Goal: Information Seeking & Learning: Learn about a topic

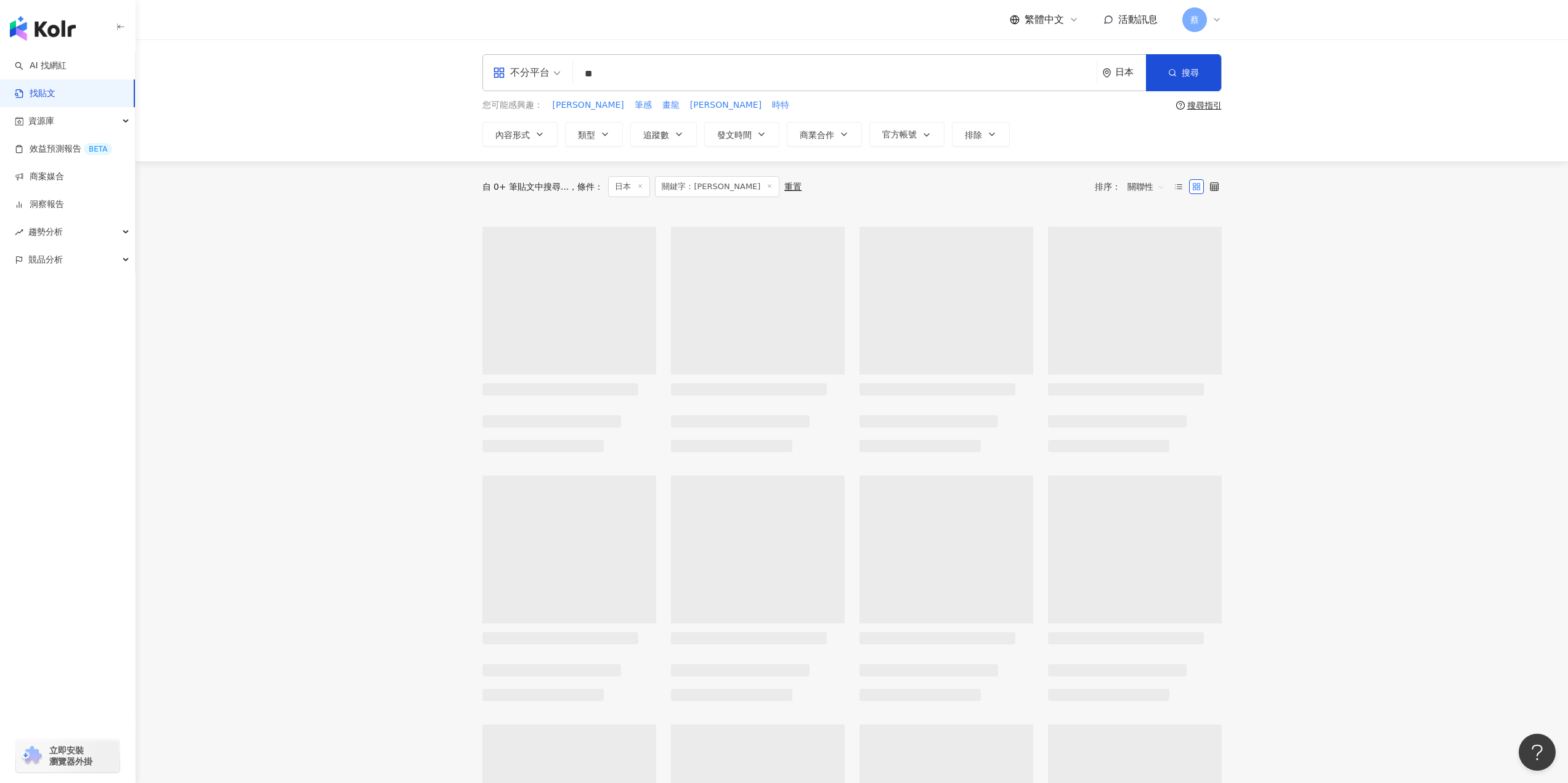
drag, startPoint x: 694, startPoint y: 71, endPoint x: 551, endPoint y: 74, distance: 143.0
click at [551, 74] on div "不分平台 猫砂 ** 日本 搜尋" at bounding box center [852, 72] width 739 height 37
type input "*"
click at [1182, 76] on span "搜尋" at bounding box center [1191, 72] width 18 height 10
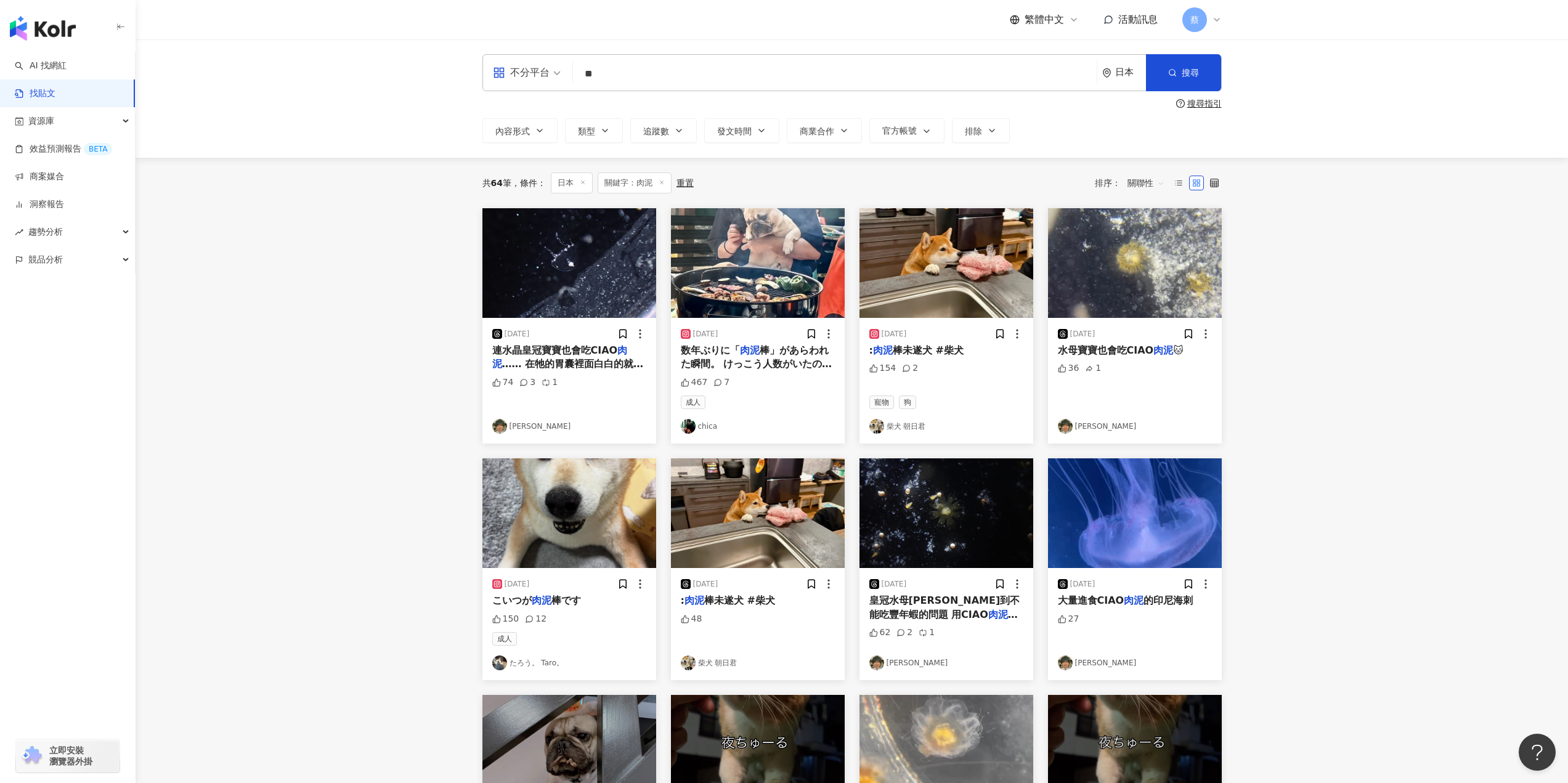
click at [538, 361] on span "…… 在牠的胃囊裡面白白的就是CIAO" at bounding box center [568, 370] width 151 height 25
click at [613, 358] on span "…… 在牠的胃囊裡面白白的就是CIAO" at bounding box center [568, 370] width 151 height 25
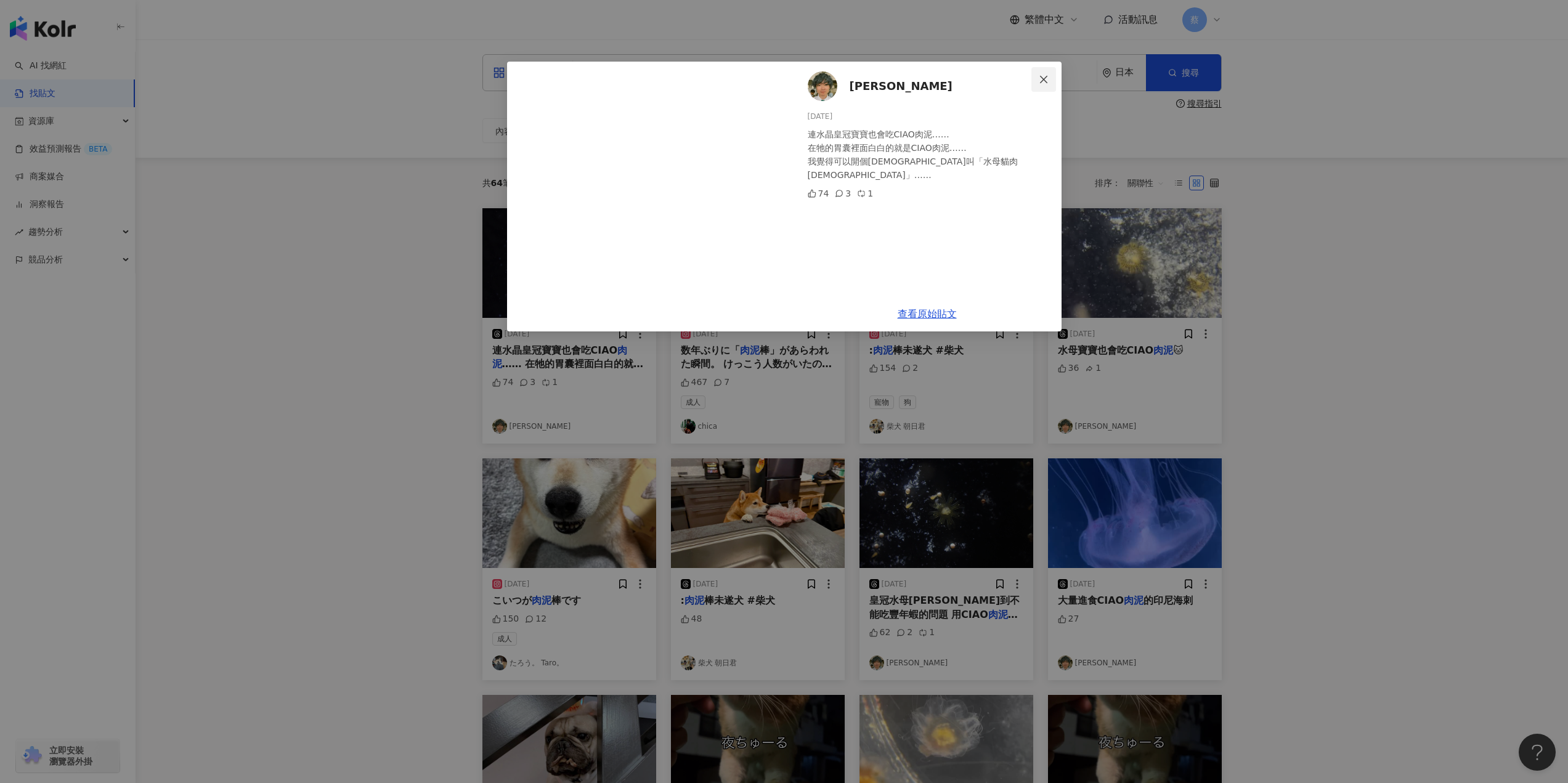
click at [1049, 75] on span "Close" at bounding box center [1043, 80] width 25 height 10
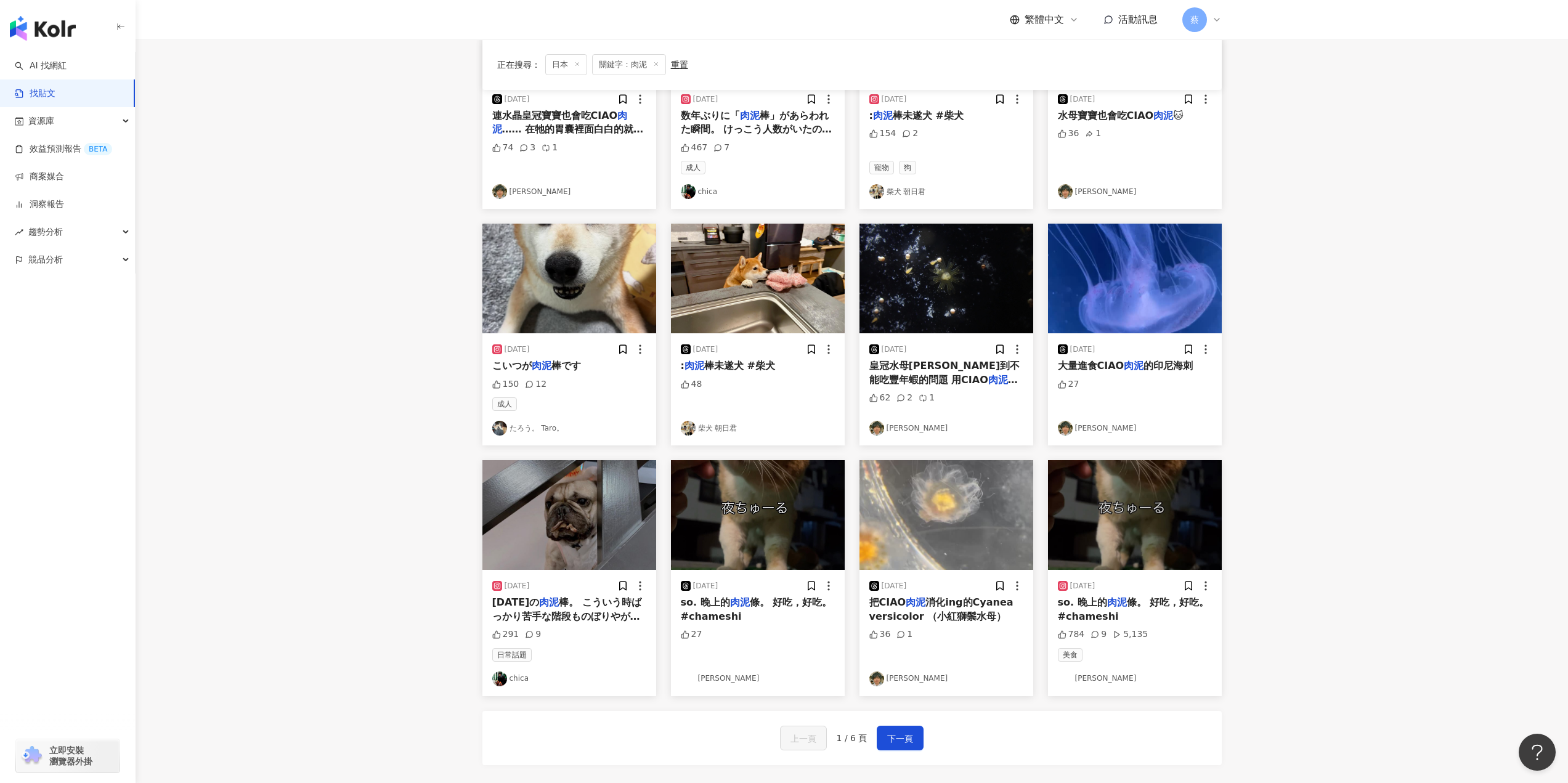
scroll to position [246, 0]
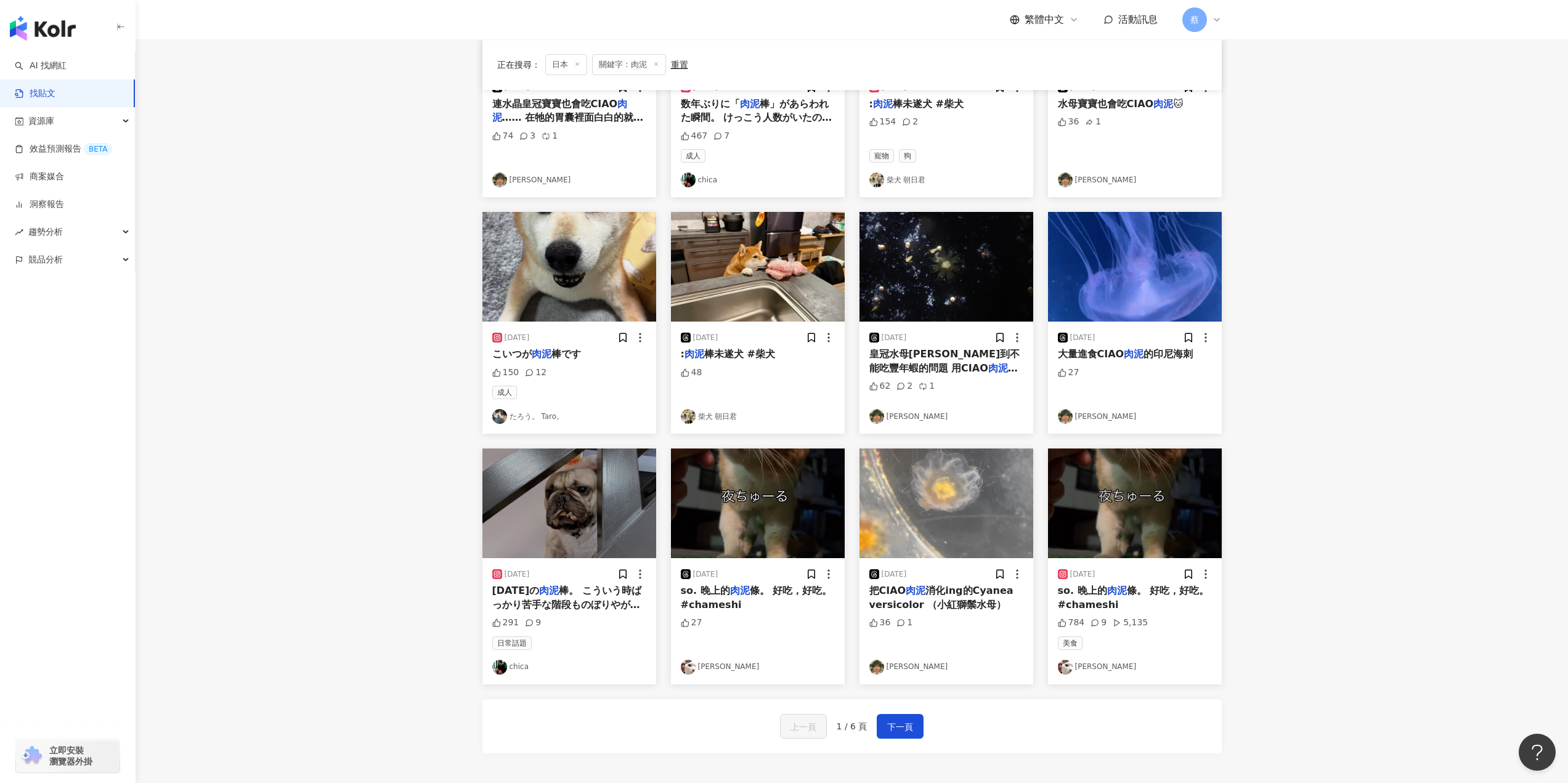
click at [590, 605] on span "棒。 こういう時ばっかり苦手な階段ものぼりやがる笑 #フレブルライフ" at bounding box center [566, 605] width 149 height 40
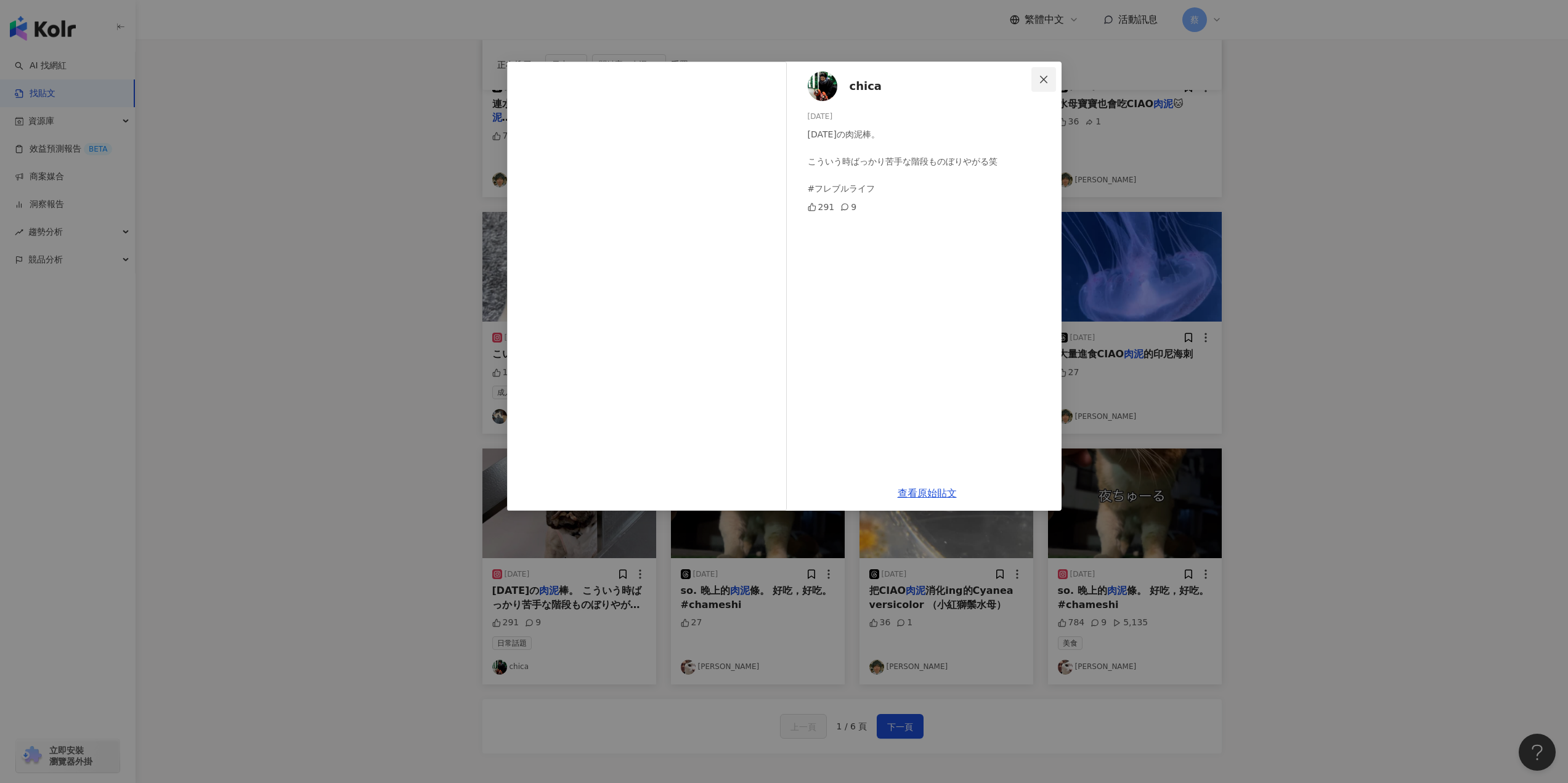
click at [1044, 79] on icon "close" at bounding box center [1043, 78] width 7 height 7
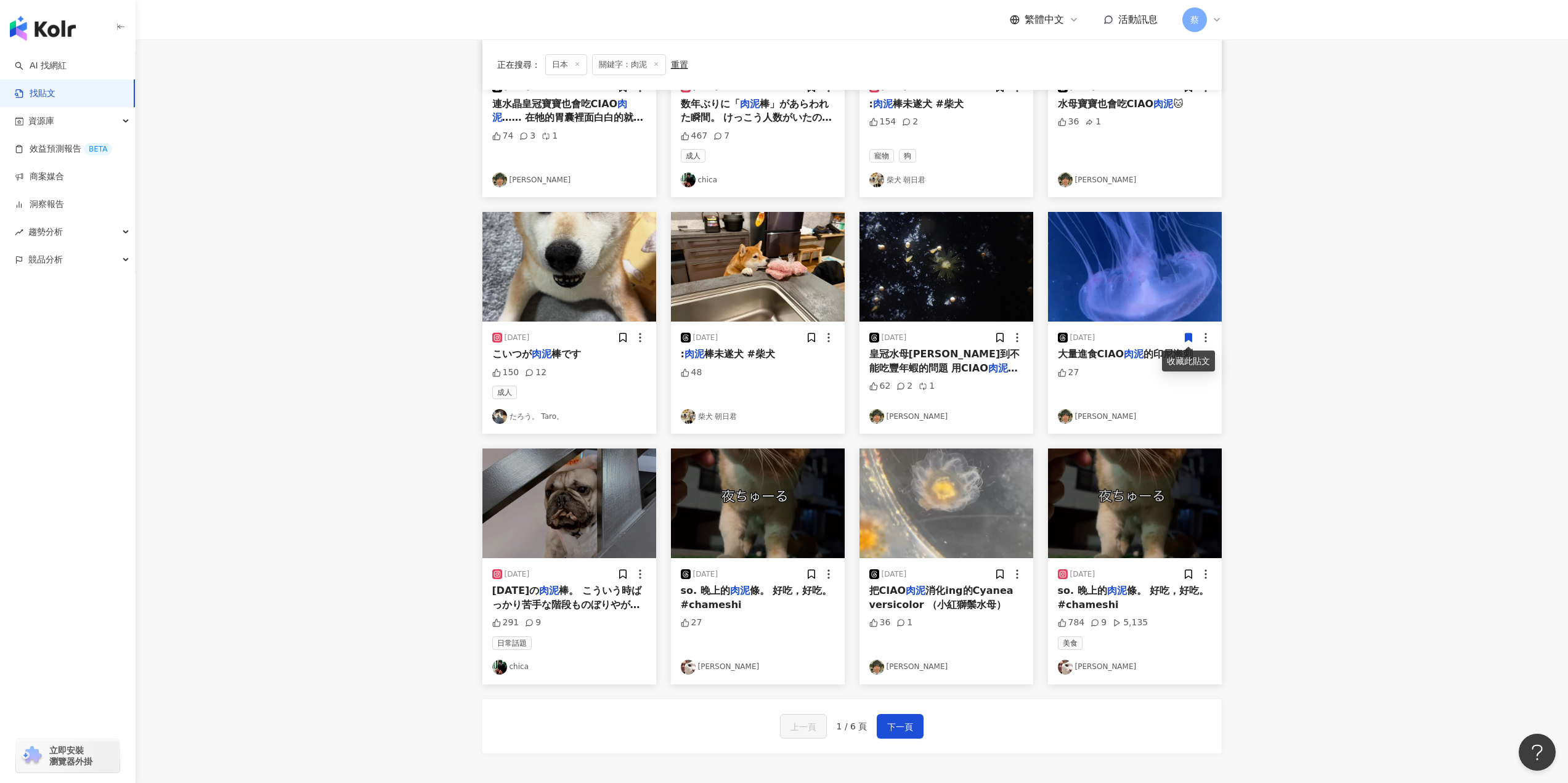
click at [1364, 497] on main "不分平台 ** 日本 搜尋 搜尋指引 內容形式 類型 追蹤數 發文時間 商業合作 官方帳號 排除 正在搜尋 ： 日本 關鍵字：肉泥 重置 排序： 關聯性 [D…" at bounding box center [851, 288] width 1432 height 992
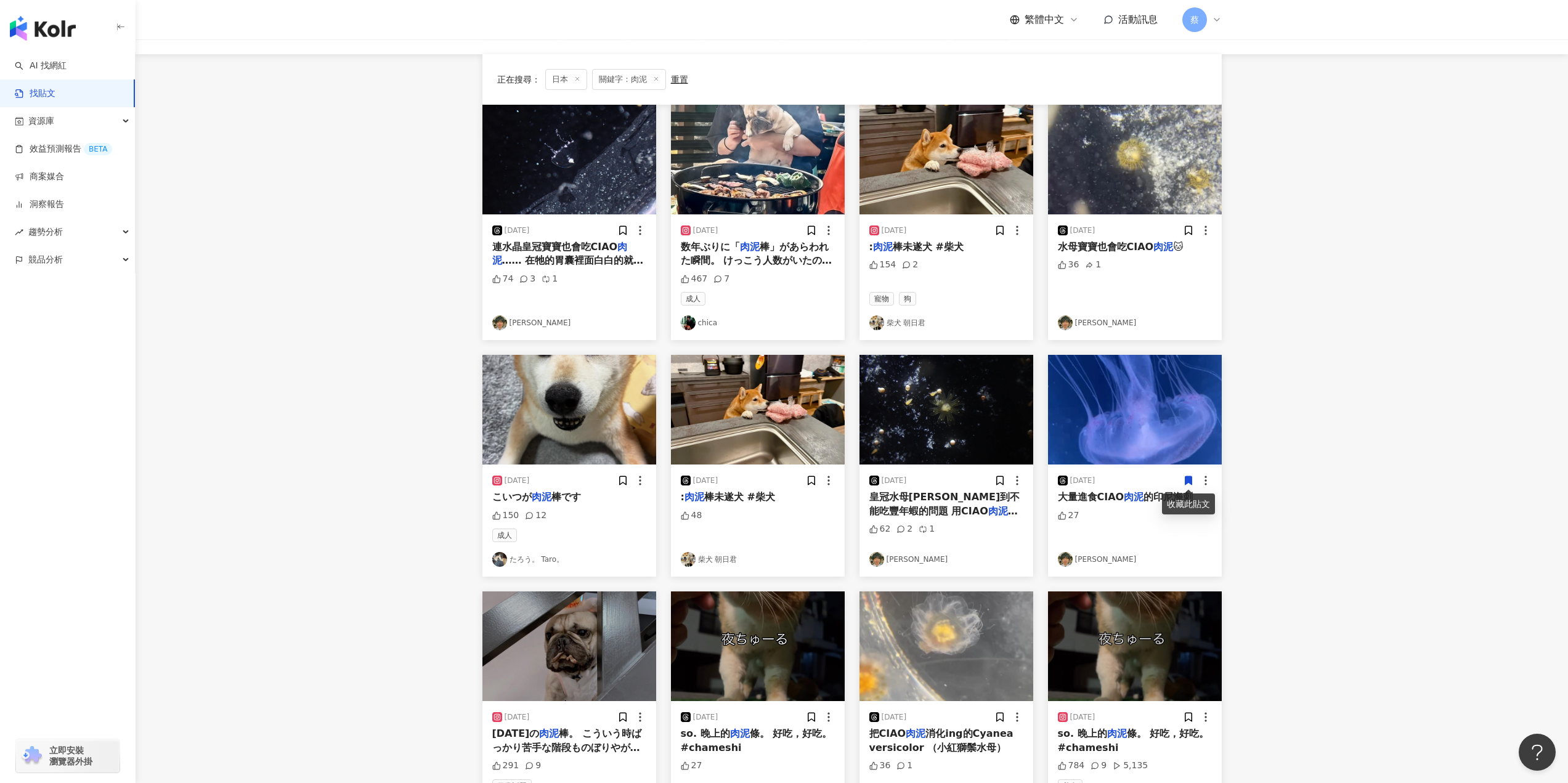
scroll to position [308, 0]
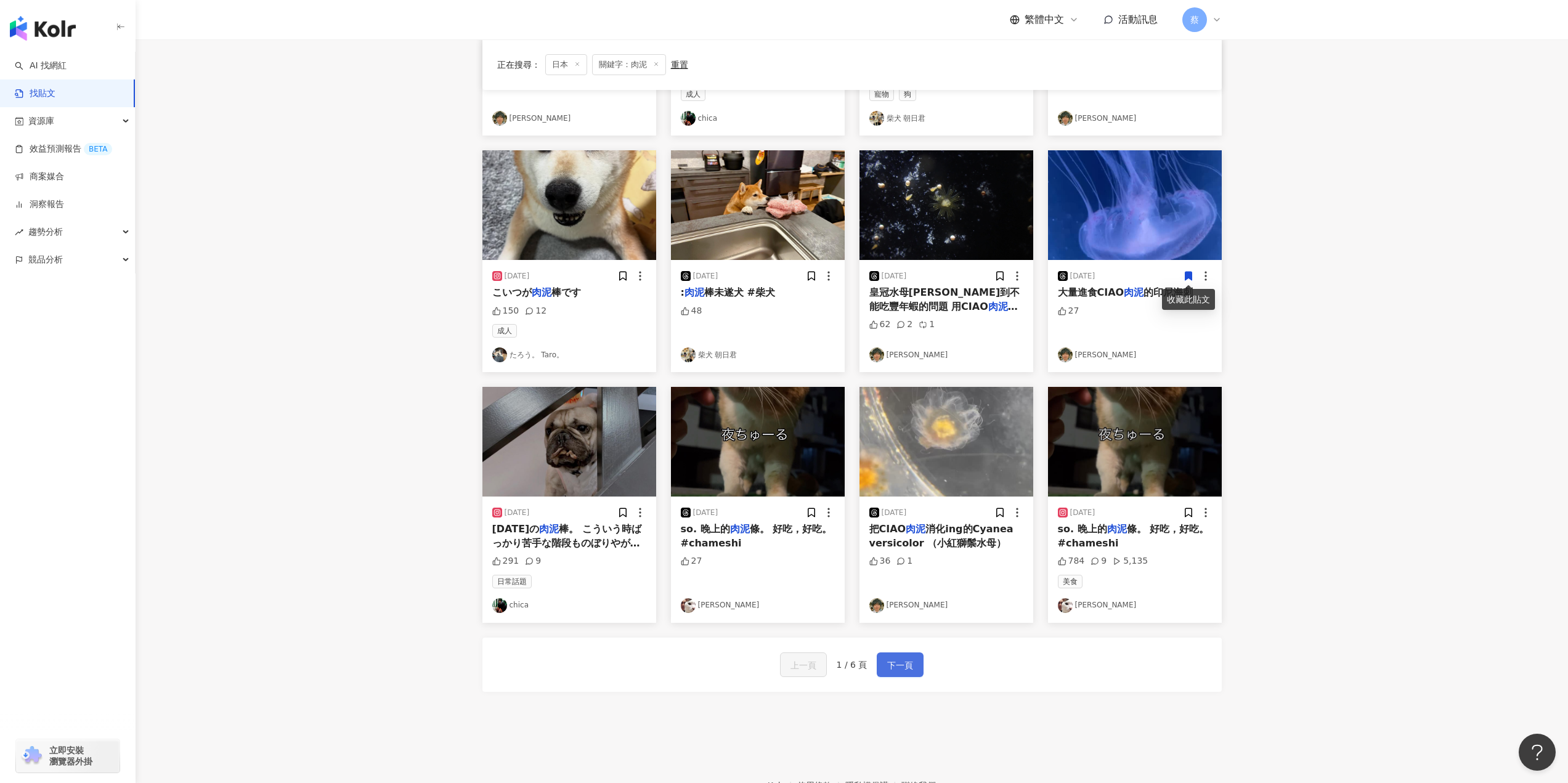
click at [897, 666] on span "下一頁" at bounding box center [900, 665] width 25 height 15
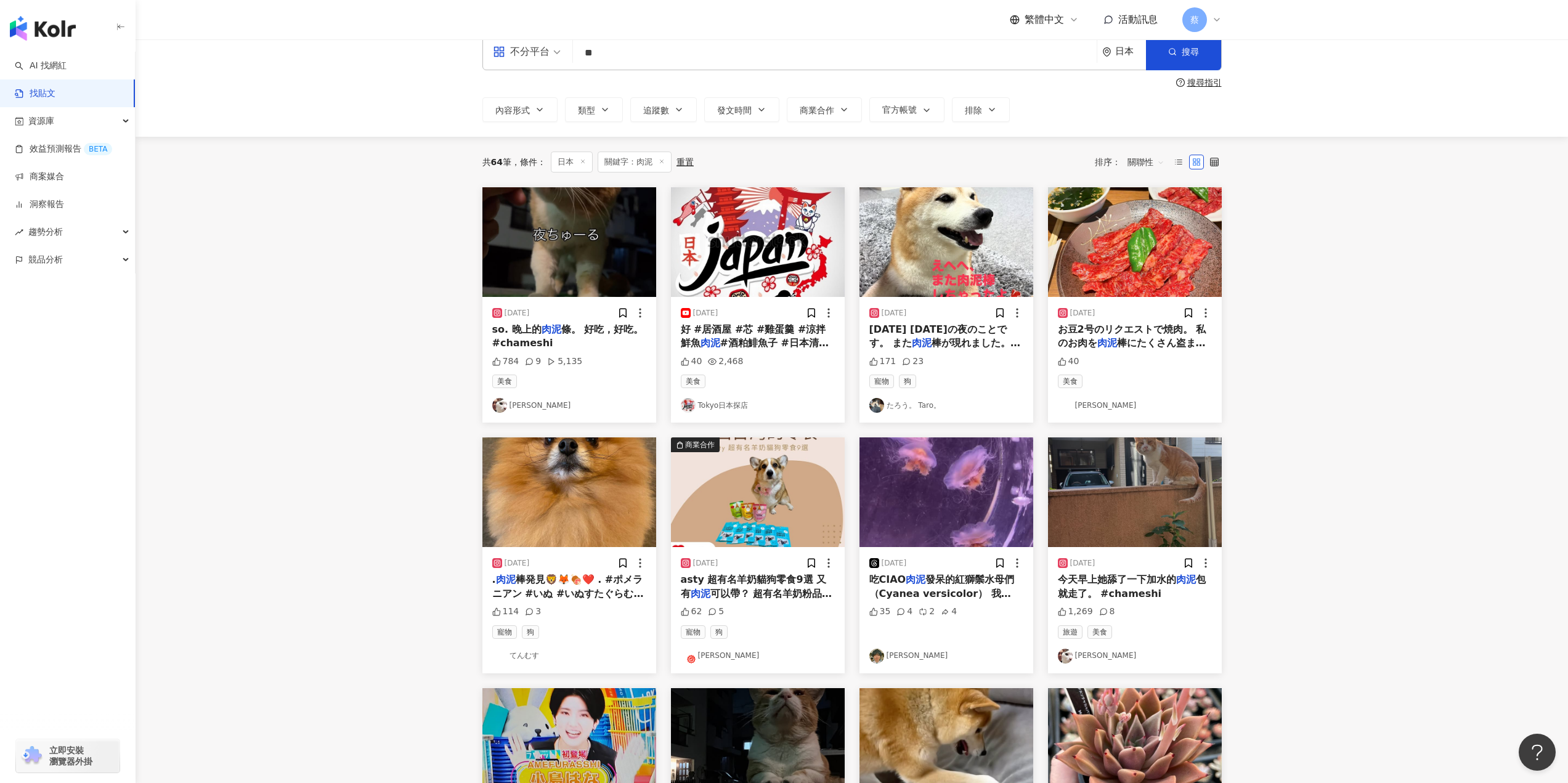
scroll to position [0, 0]
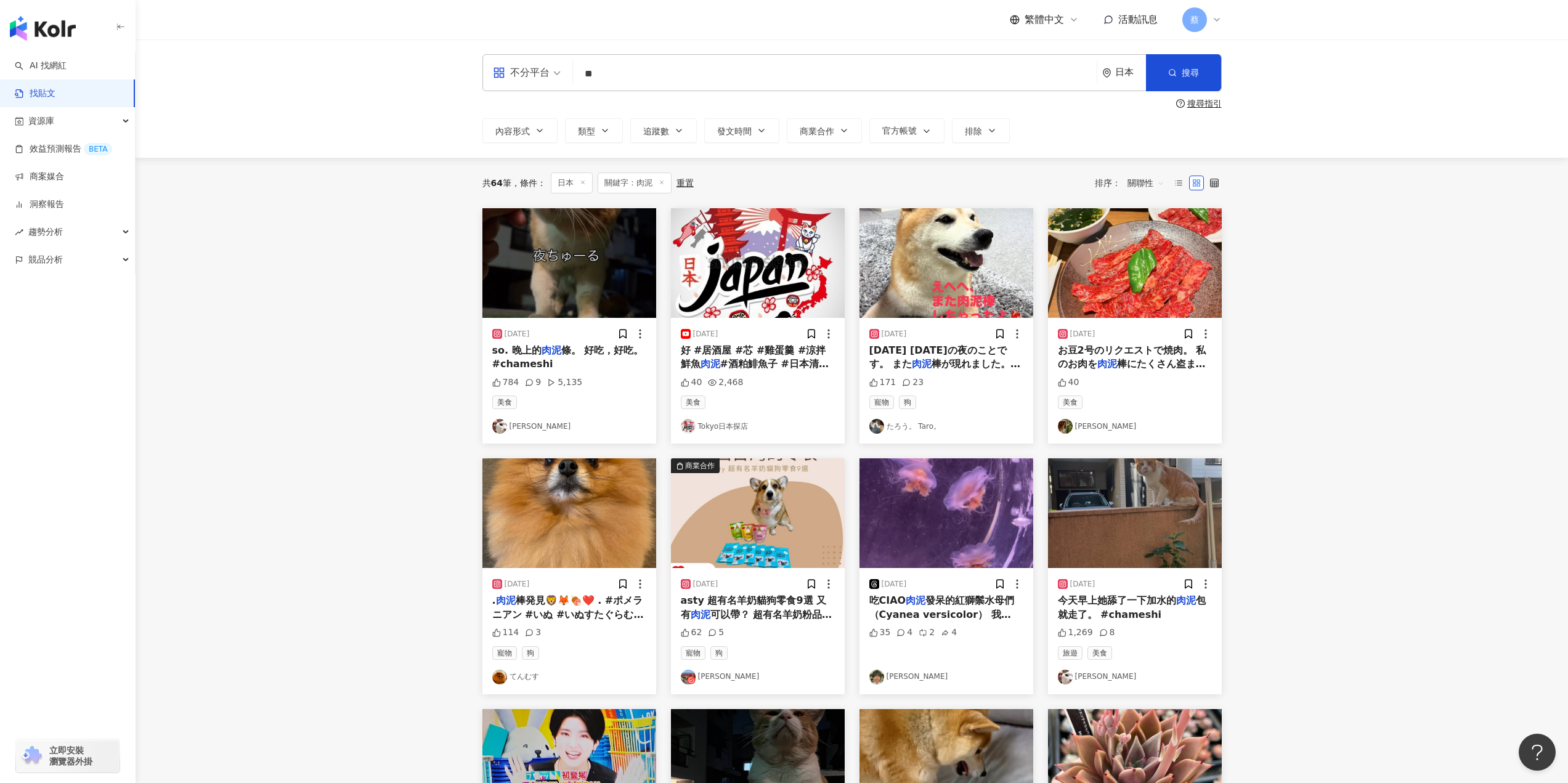
click at [594, 359] on div "so. 晚上的 肉泥 條。 好吃，好吃。 #chameshi" at bounding box center [569, 358] width 154 height 28
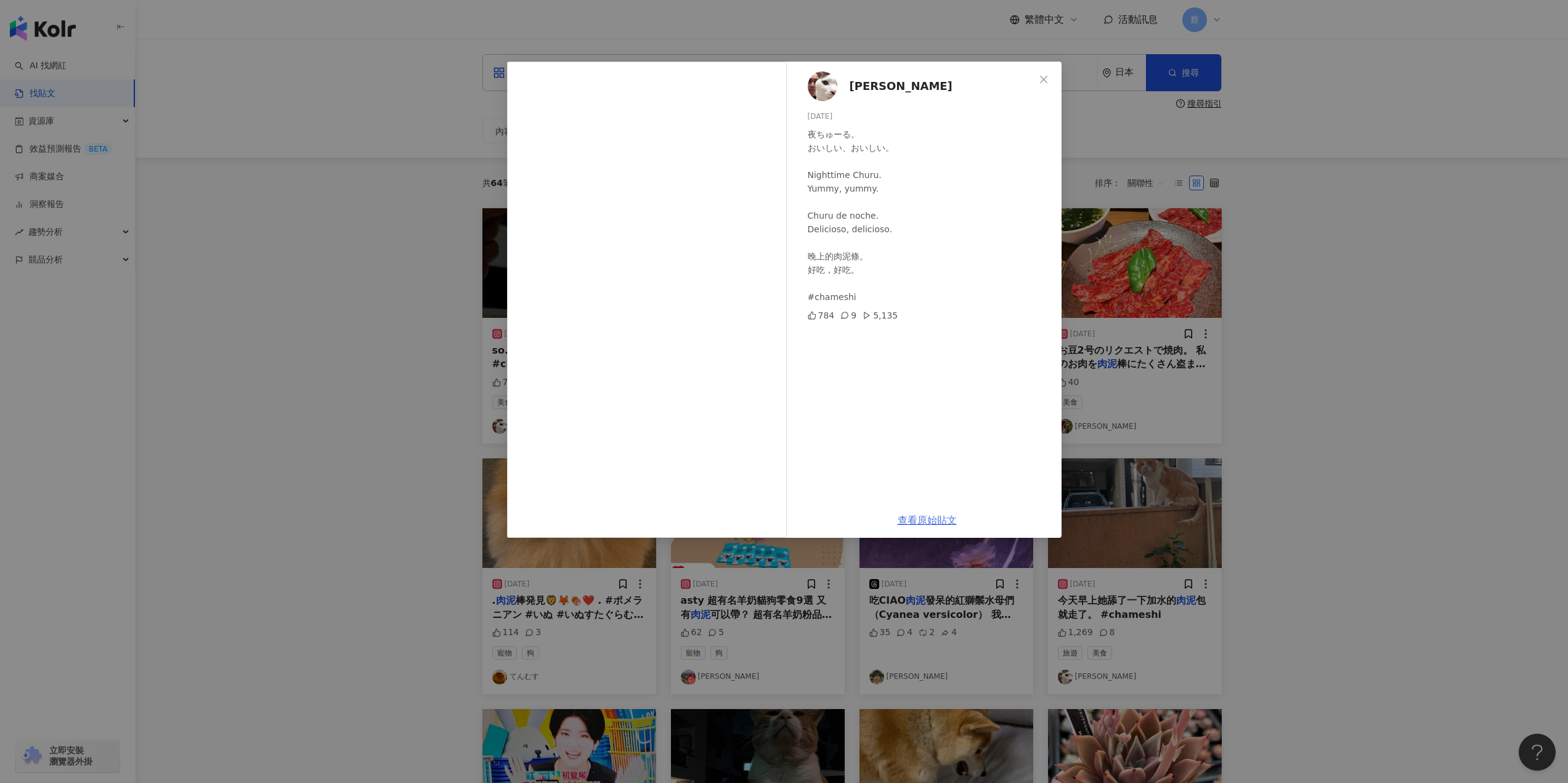
click at [916, 523] on link "查看原始貼文" at bounding box center [927, 520] width 59 height 12
click at [1051, 77] on span "Close" at bounding box center [1043, 80] width 25 height 10
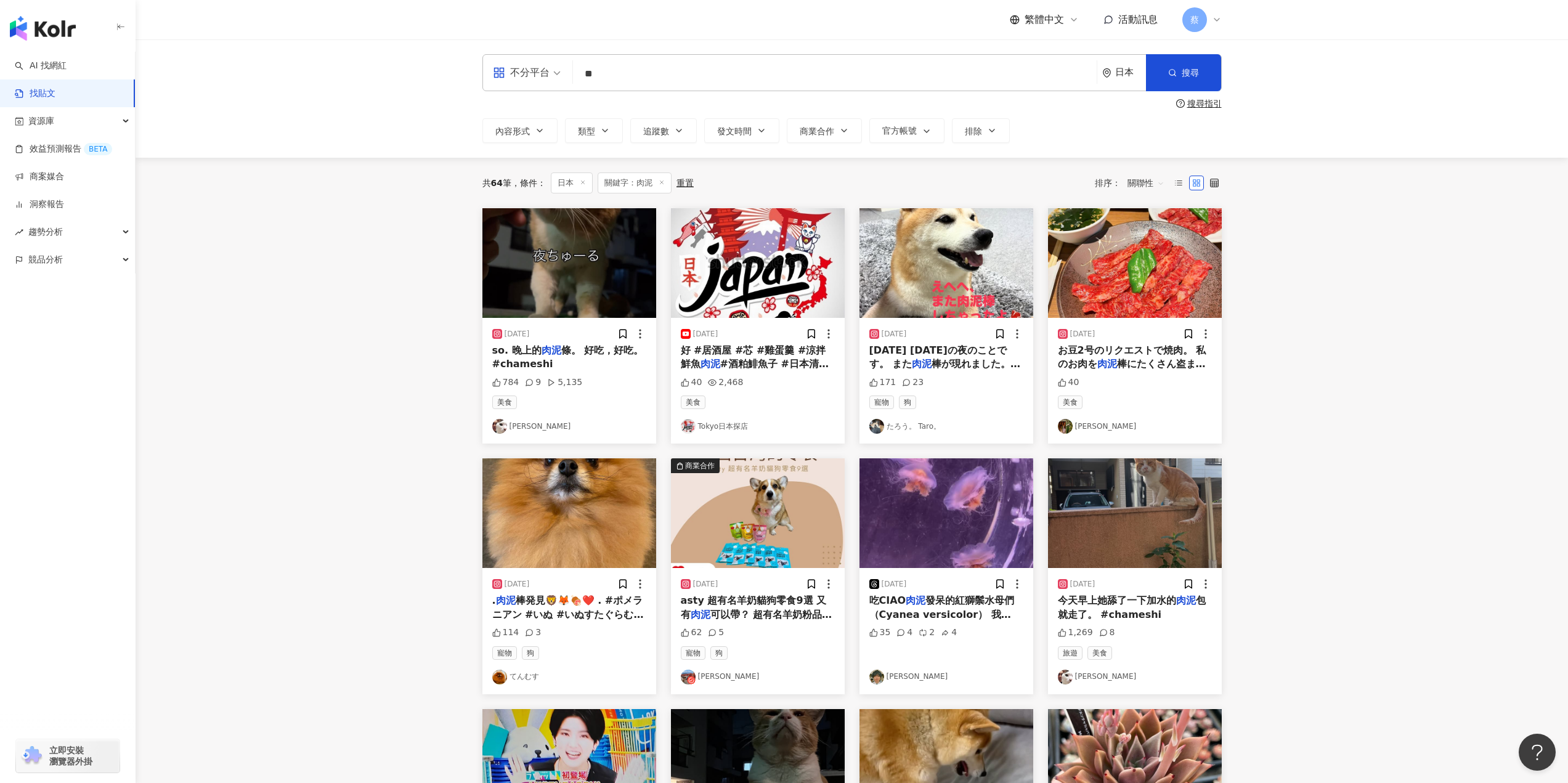
drag, startPoint x: 609, startPoint y: 73, endPoint x: 568, endPoint y: 77, distance: 41.2
click at [568, 77] on div "不分平台 肉泥 ** 日本 搜尋" at bounding box center [852, 72] width 739 height 37
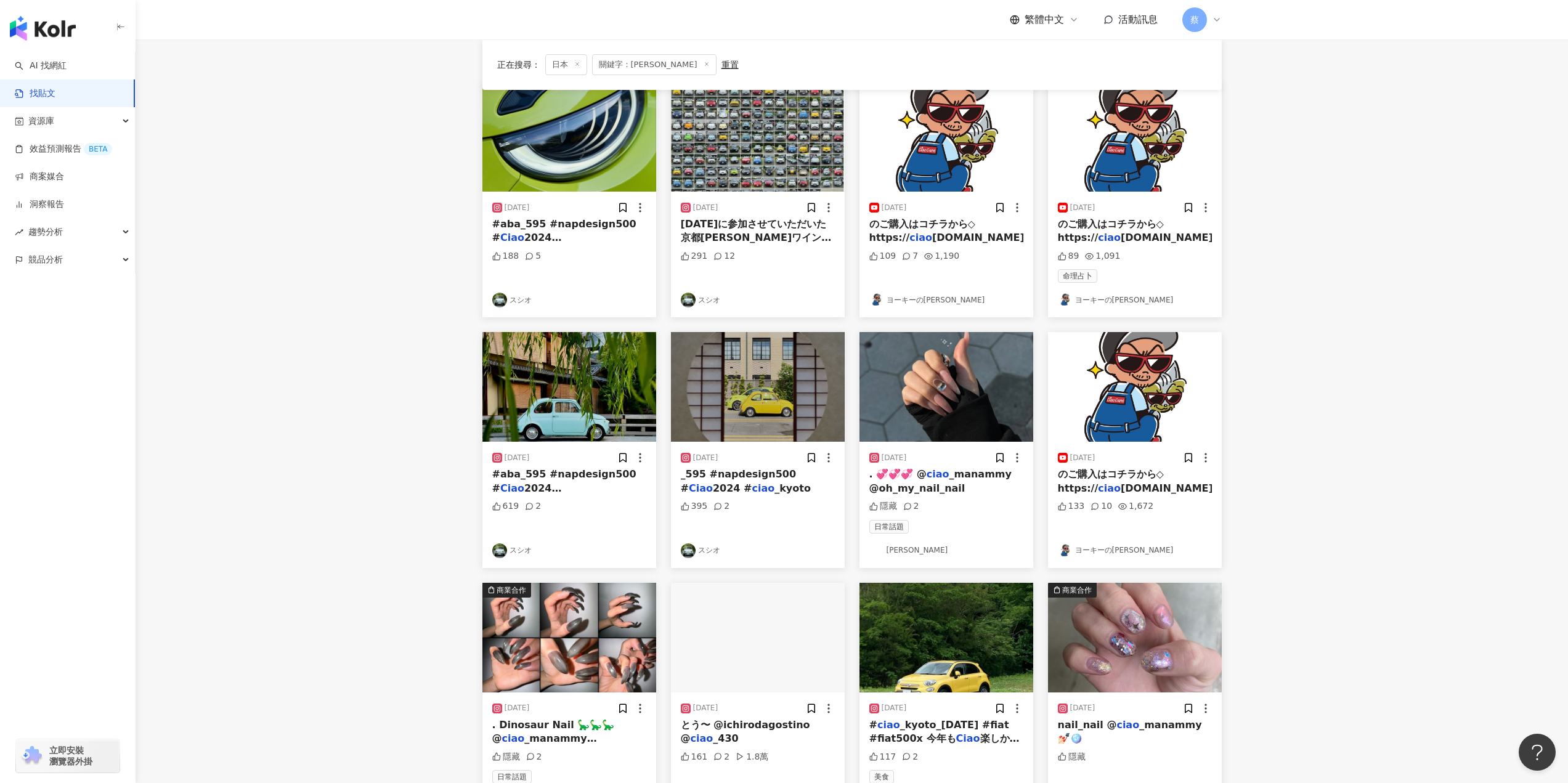
scroll to position [398, 0]
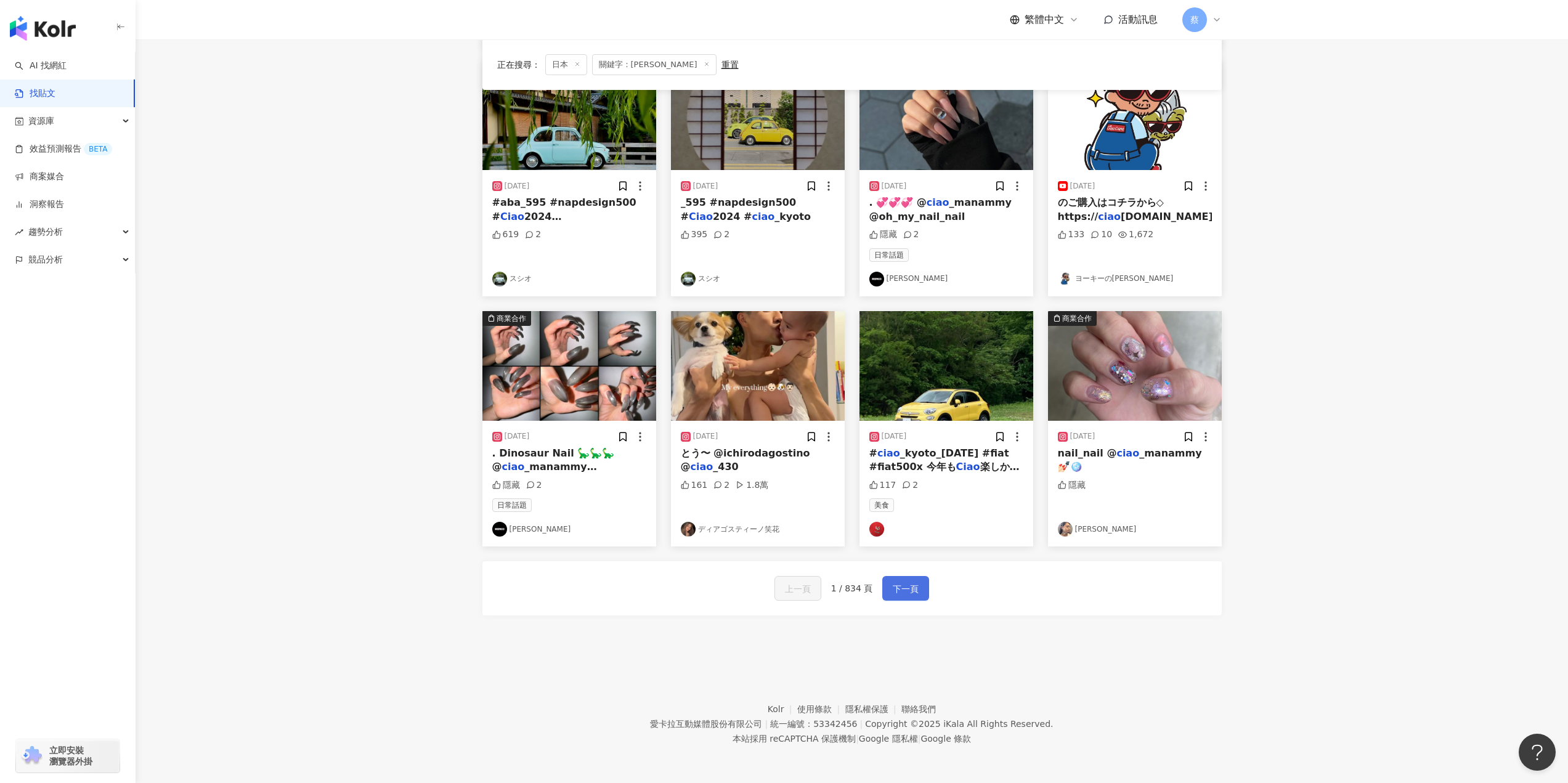
click at [904, 577] on button "下一頁" at bounding box center [905, 588] width 47 height 25
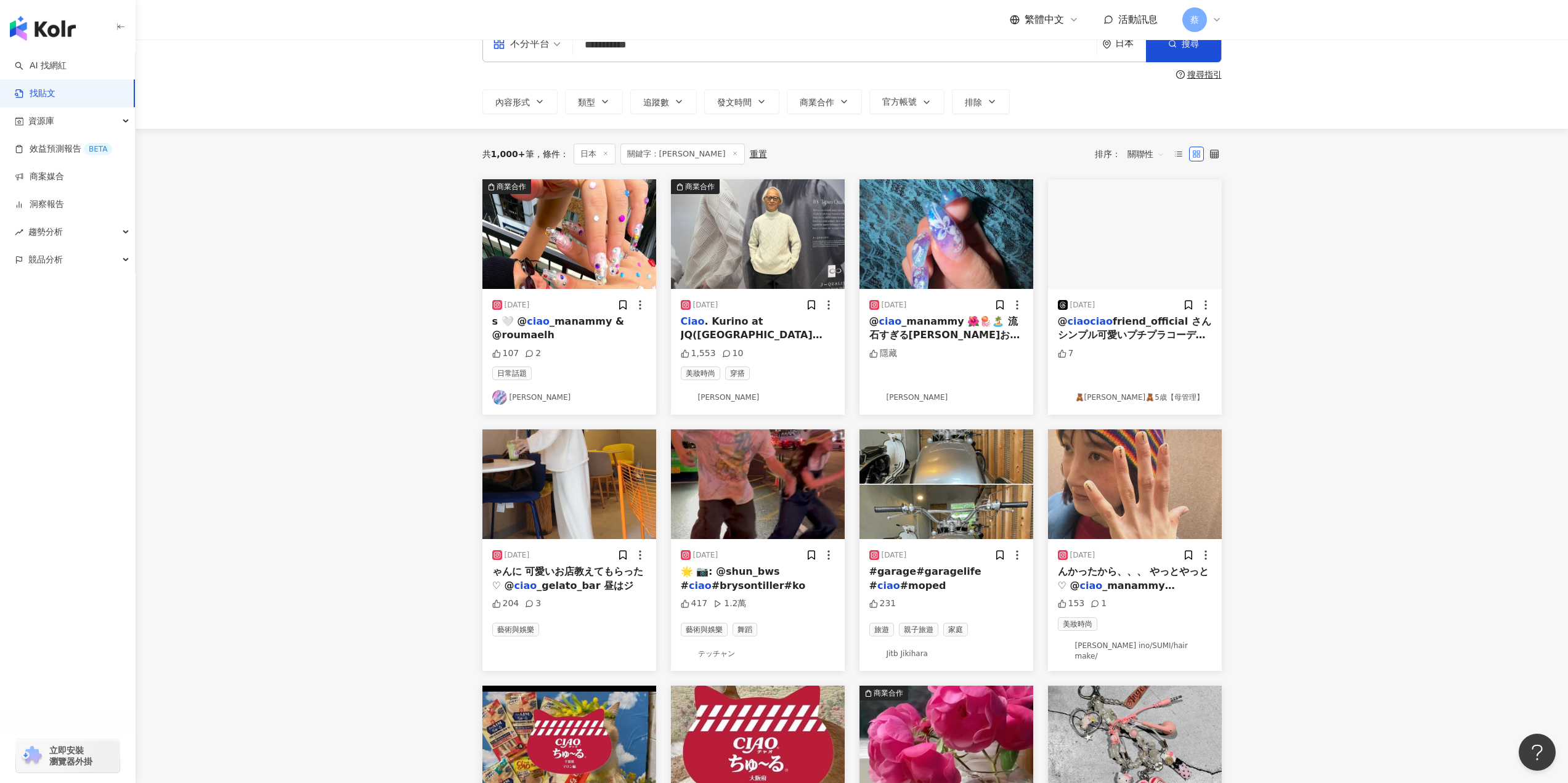
scroll to position [0, 0]
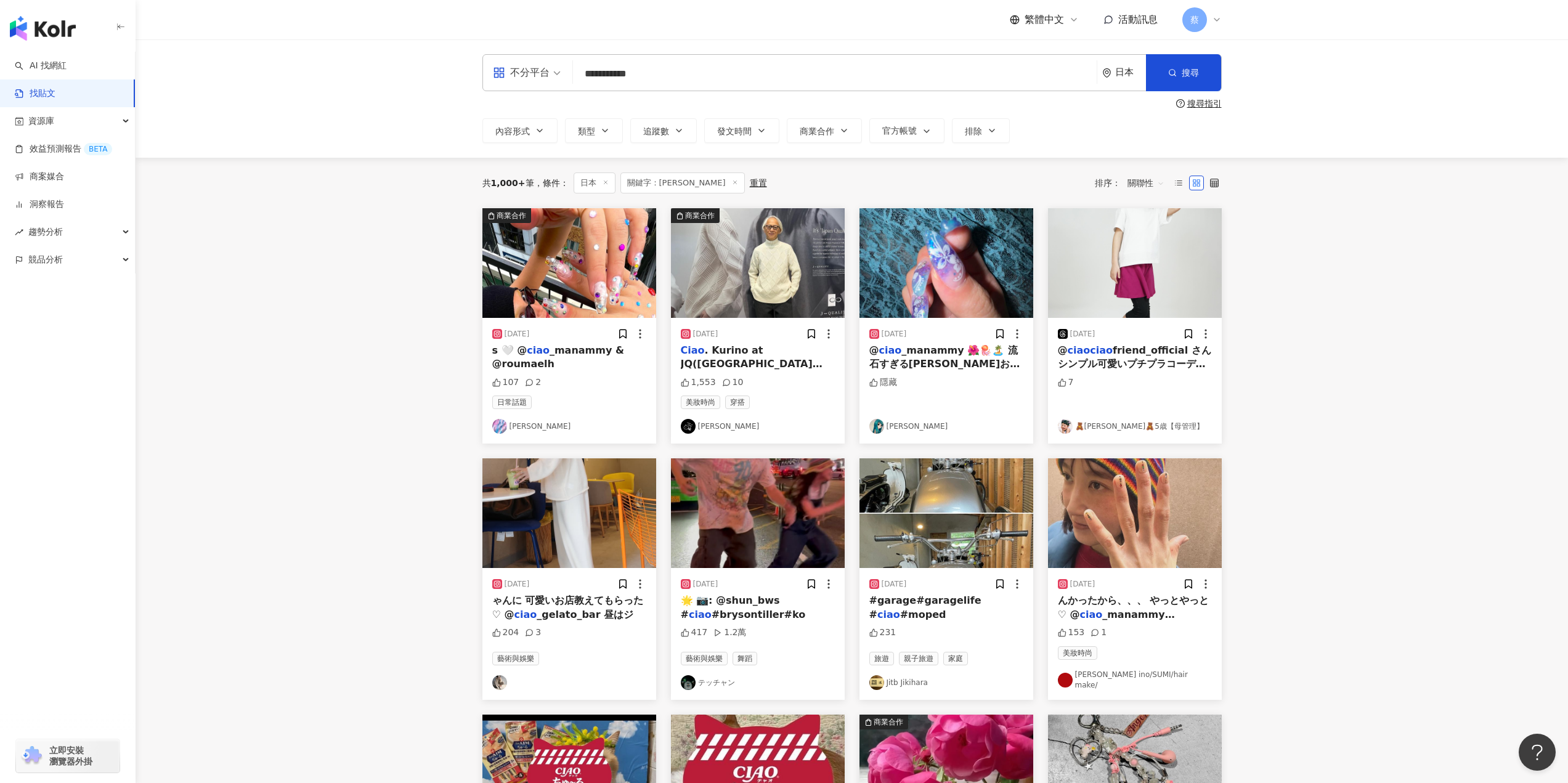
drag, startPoint x: 692, startPoint y: 85, endPoint x: 499, endPoint y: 77, distance: 193.2
click at [501, 78] on div "**********" at bounding box center [852, 72] width 739 height 37
paste input "search"
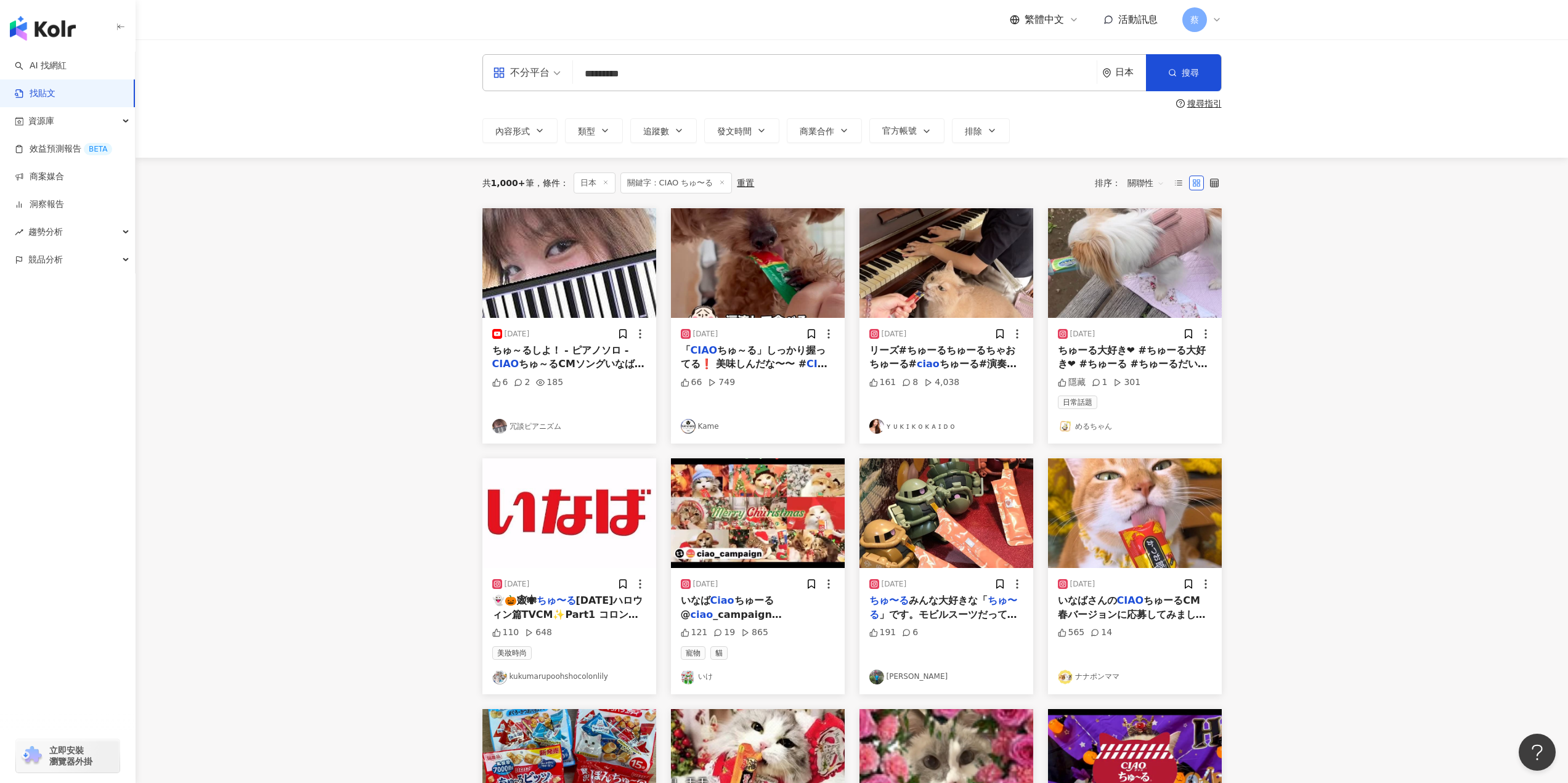
drag, startPoint x: 790, startPoint y: 362, endPoint x: 1390, endPoint y: 365, distance: 600.0
click at [1390, 365] on main "不分平台 ********* 日本 搜尋 searchOperator 插入語法 完全符合 "" 聯集 OR 交集 AND 排除 - 群組 {} 搜尋指引 內…" at bounding box center [851, 542] width 1432 height 1005
click at [782, 363] on span "ちゅ～る」しっかり握ってる❗️ 美味しんだな〜〜 #" at bounding box center [753, 357] width 146 height 25
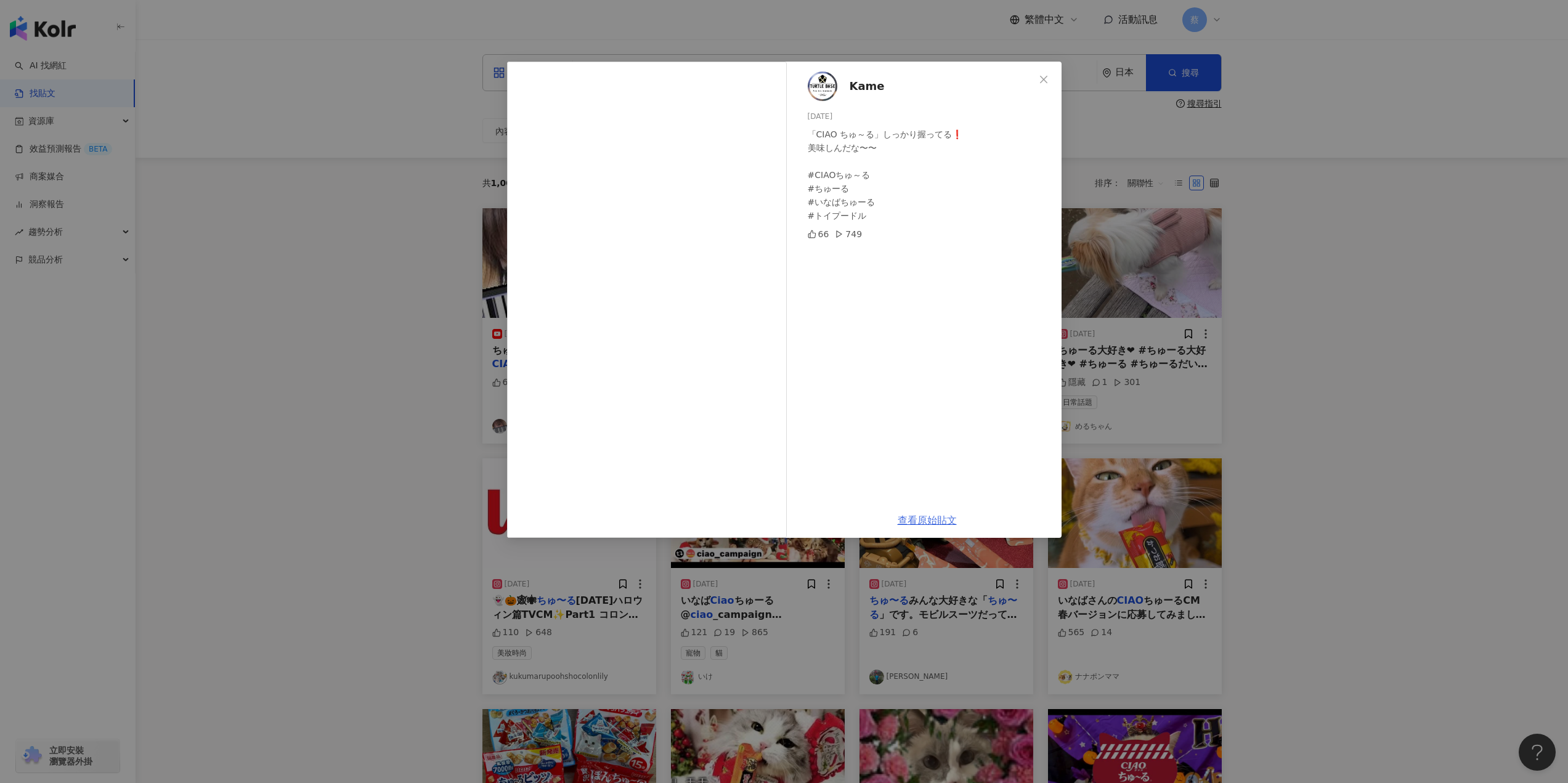
click at [938, 523] on link "查看原始貼文" at bounding box center [927, 520] width 59 height 12
click at [1362, 387] on div "Kame [DATE] 「CIAO ちゅ～る」しっかり握ってる❗️ 美味しんだな〜〜 #CIAOちゅ～る #ちゅーる #いなばちゅーる #トイプードル 66 …" at bounding box center [784, 391] width 1568 height 783
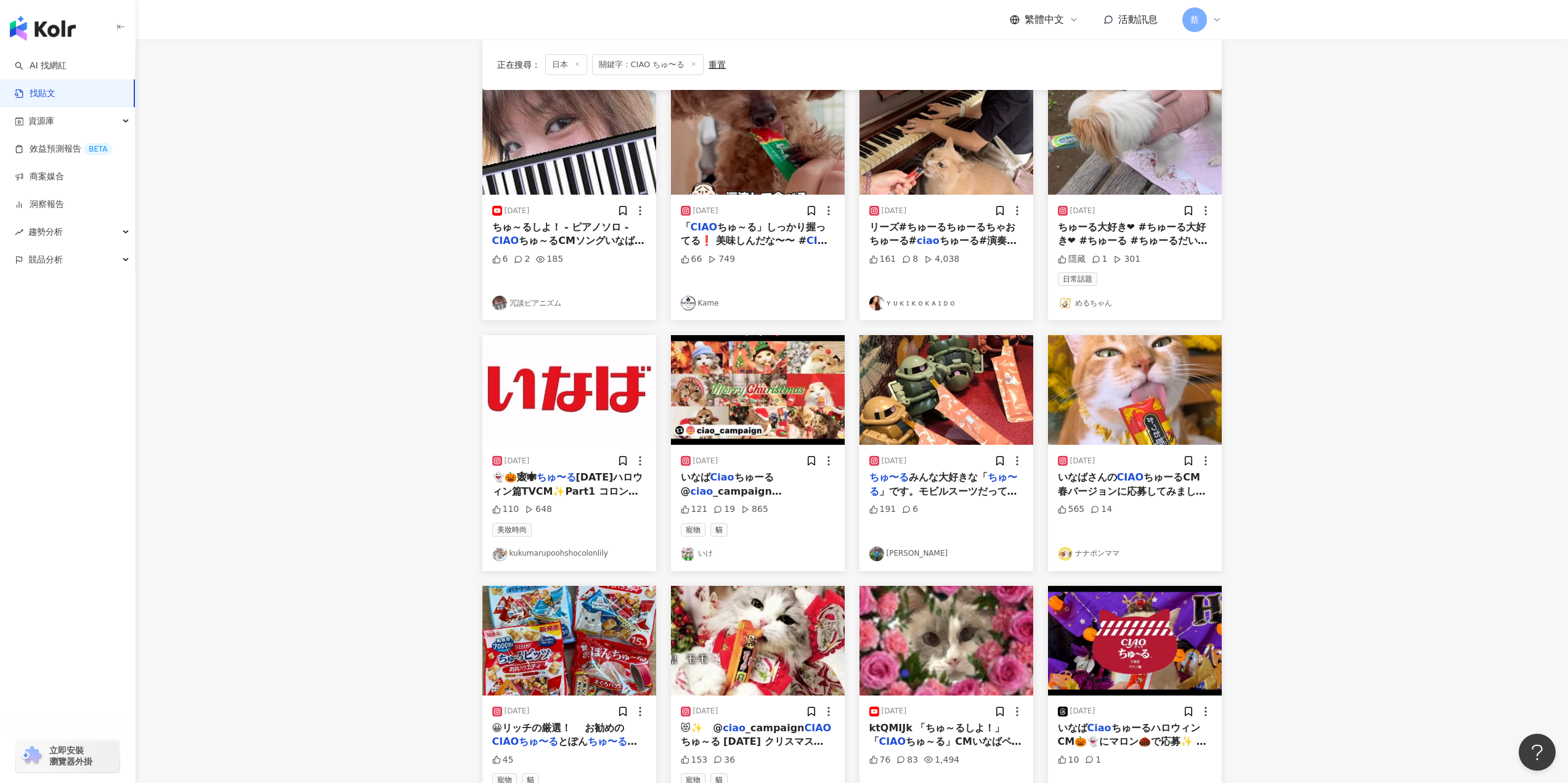
scroll to position [185, 0]
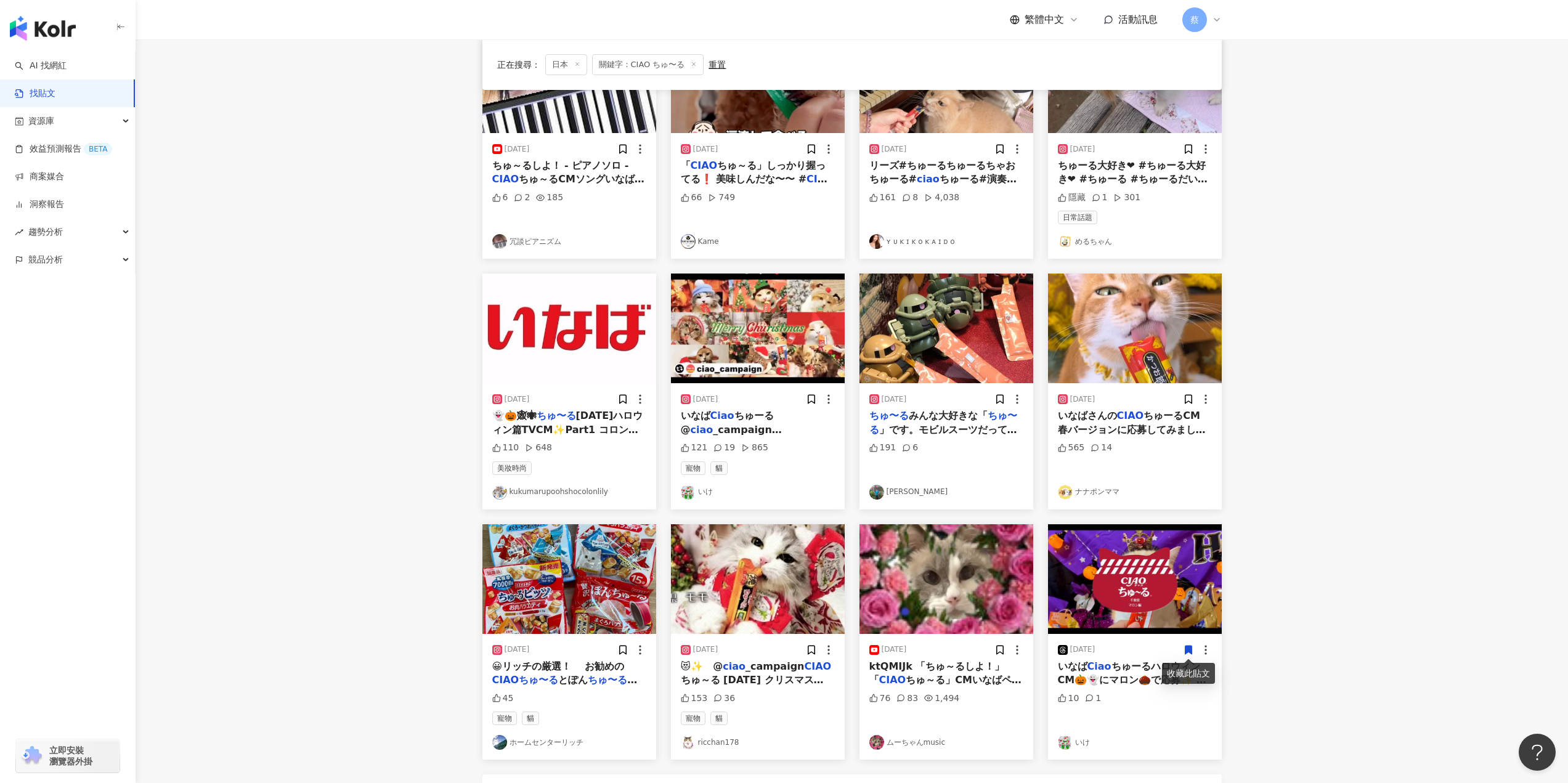
click at [1148, 598] on img "button" at bounding box center [1135, 579] width 174 height 110
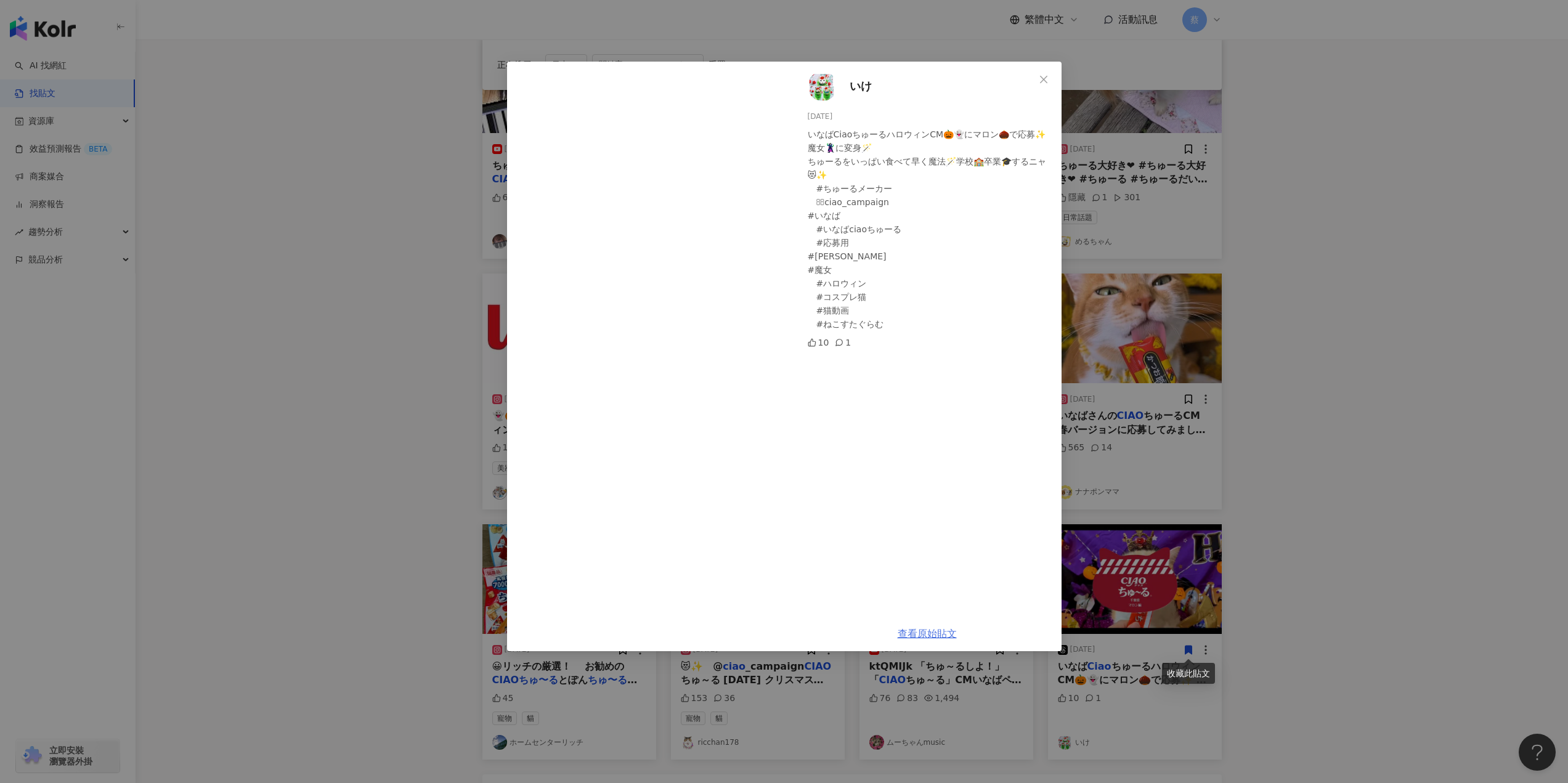
click at [937, 635] on link "查看原始貼文" at bounding box center [927, 633] width 59 height 12
click at [1046, 80] on icon "close" at bounding box center [1043, 80] width 10 height 10
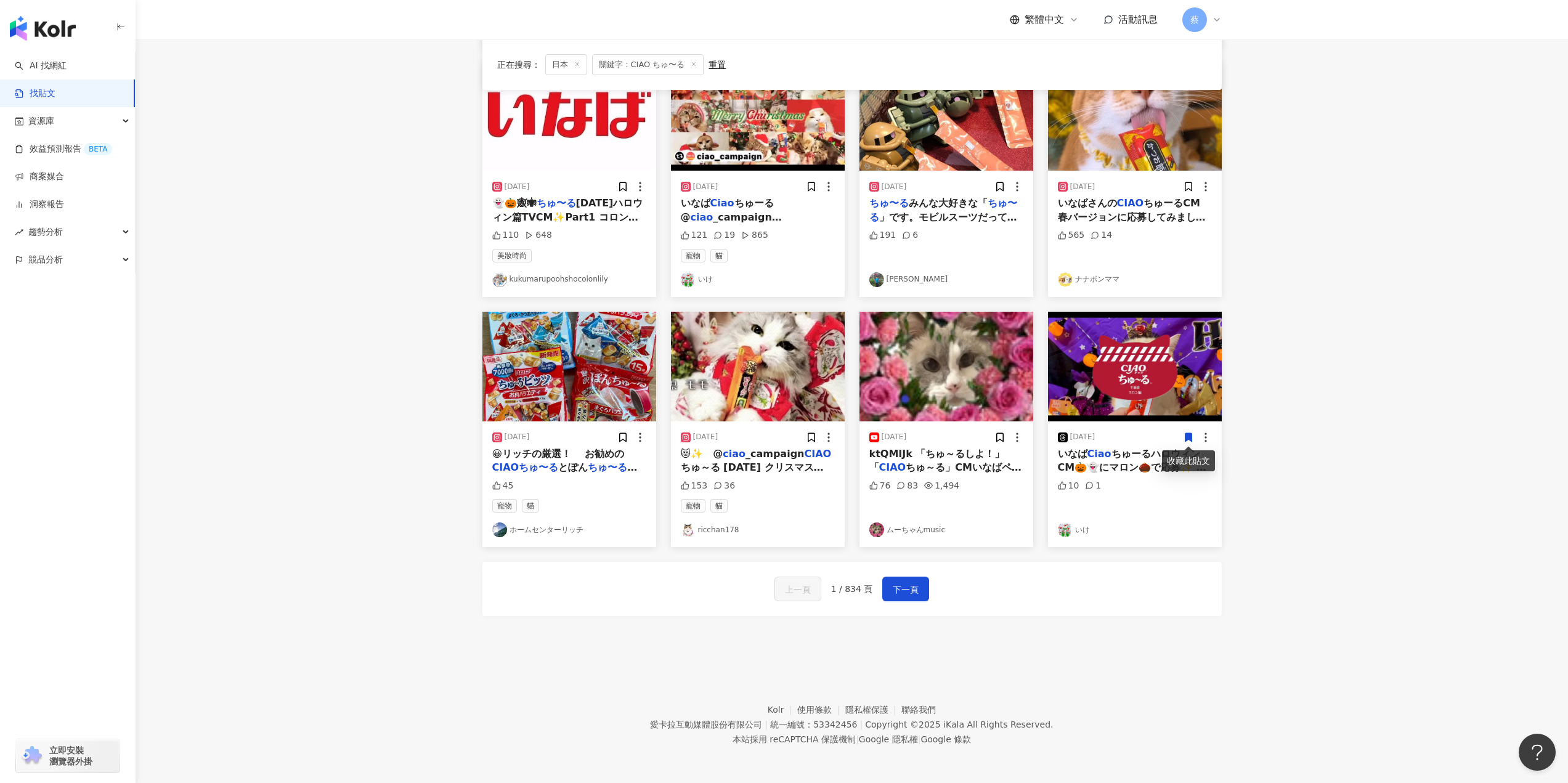
scroll to position [398, 0]
click at [901, 596] on span "下一頁" at bounding box center [905, 589] width 25 height 15
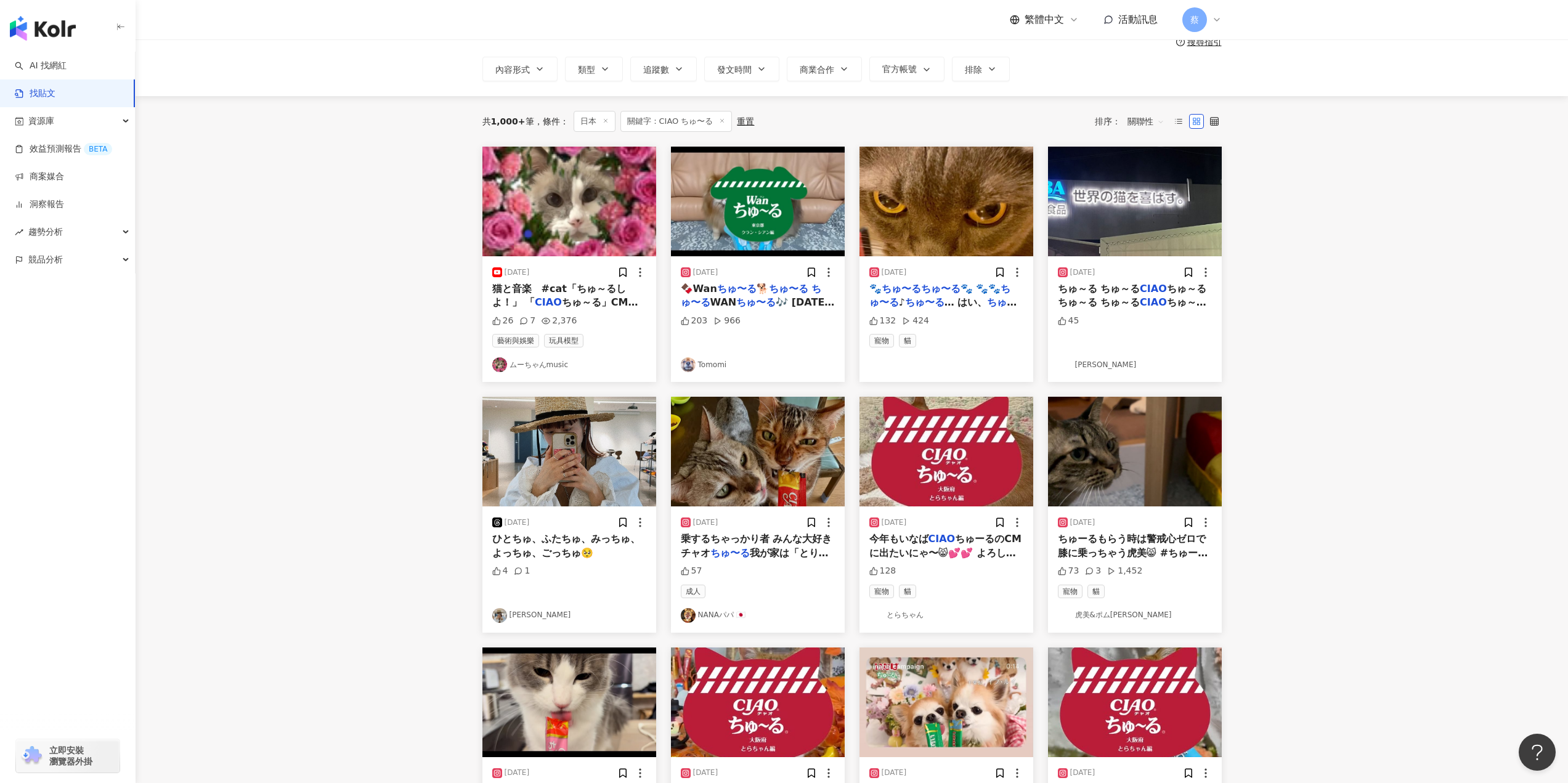
scroll to position [0, 0]
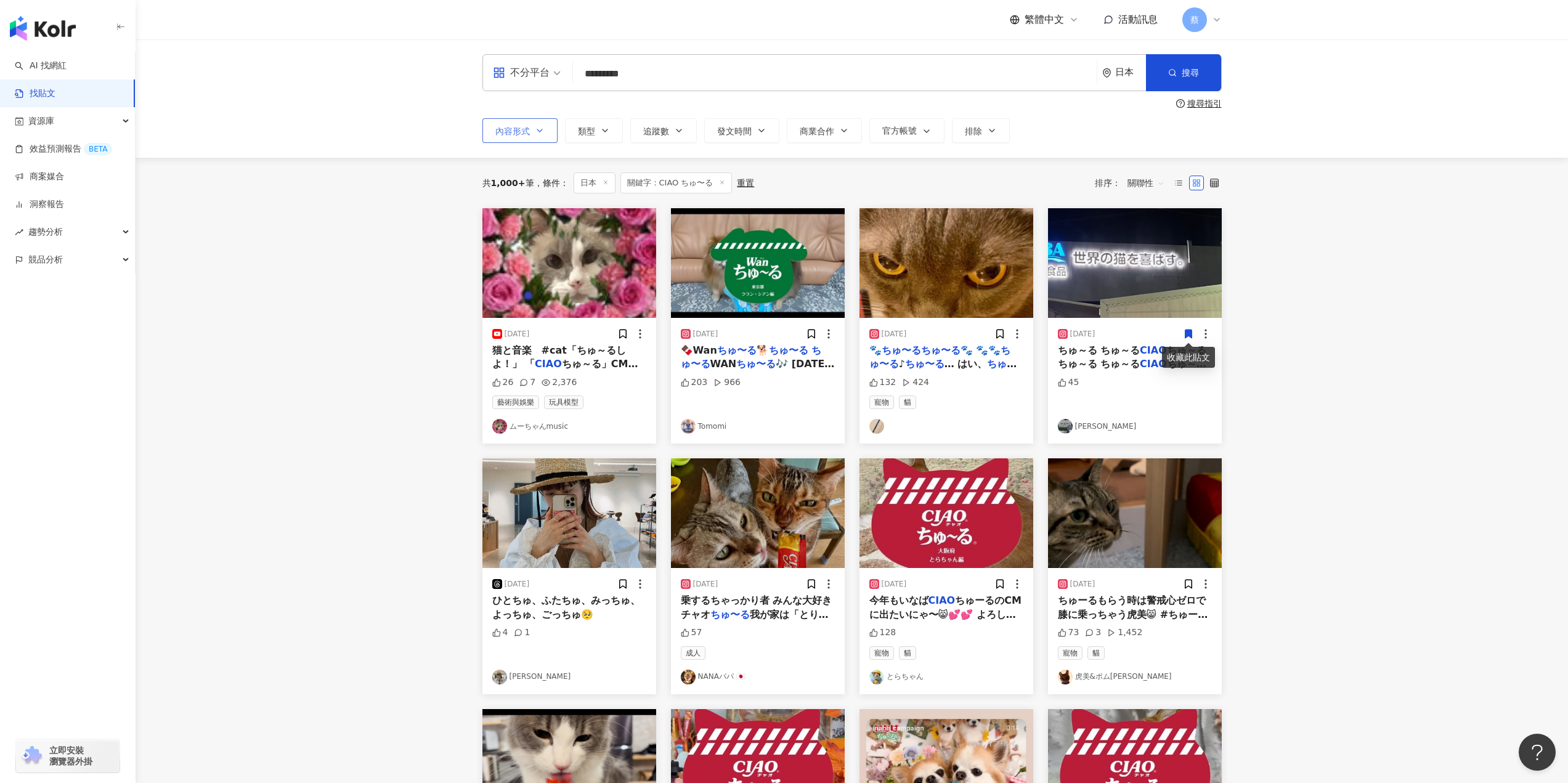
click at [529, 143] on button "內容形式" at bounding box center [520, 131] width 75 height 25
click at [1058, 147] on div "不分平台 ********* 日本 搜尋 searchOperator 插入語法 完全符合 "" 聯集 OR 交集 AND 排除 - 群組 {} 搜尋指引 內…" at bounding box center [851, 99] width 1432 height 119
click at [524, 82] on div "不分平台" at bounding box center [521, 72] width 57 height 20
click at [1361, 324] on main "不分平台 ********* 日本 搜尋 searchOperator 插入語法 完全符合 "" 聯集 OR 交集 AND 排除 - 群組 {} 搜尋指引 內…" at bounding box center [851, 542] width 1432 height 1005
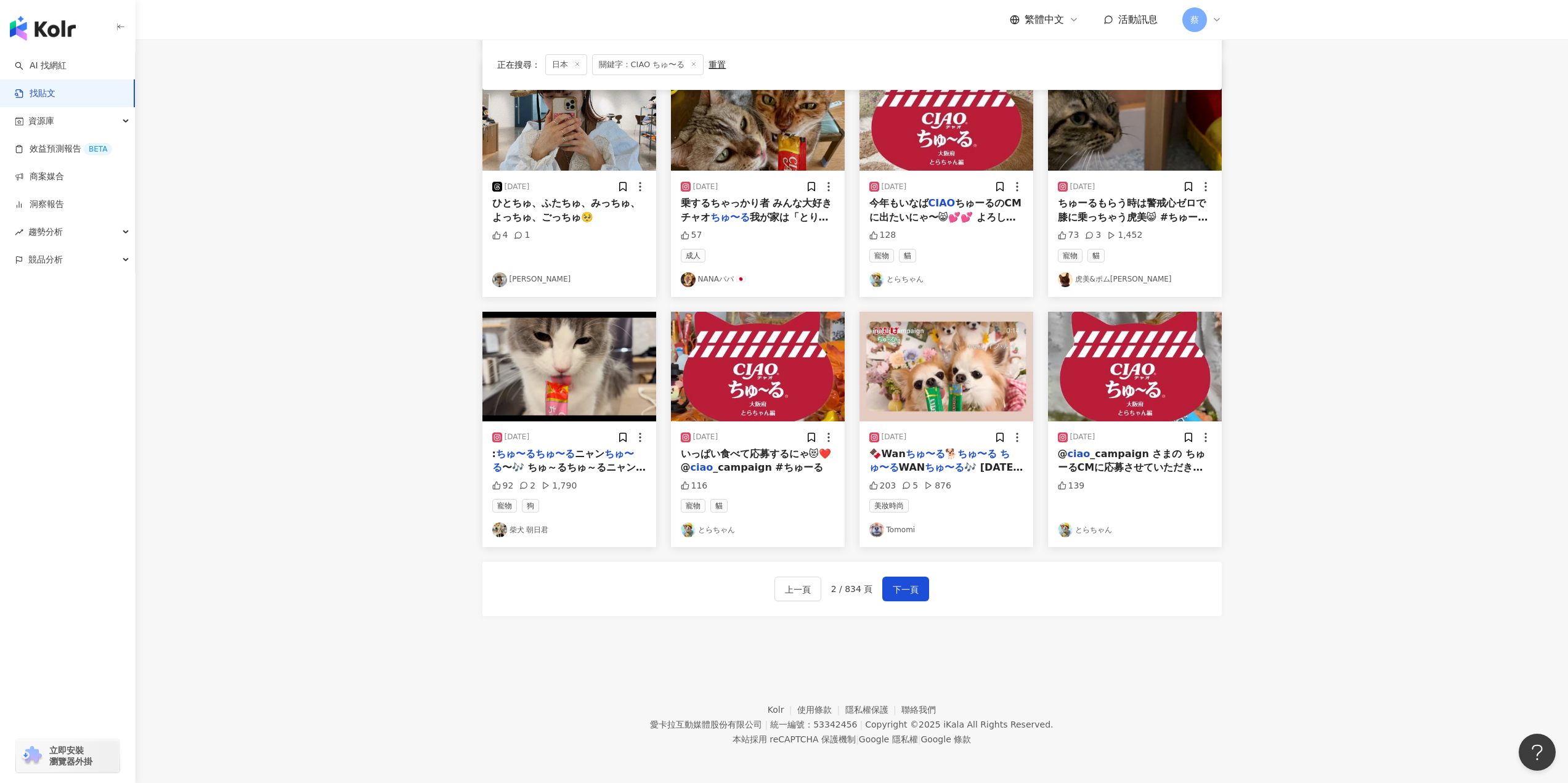
scroll to position [398, 0]
click at [906, 589] on span "下一頁" at bounding box center [905, 589] width 25 height 15
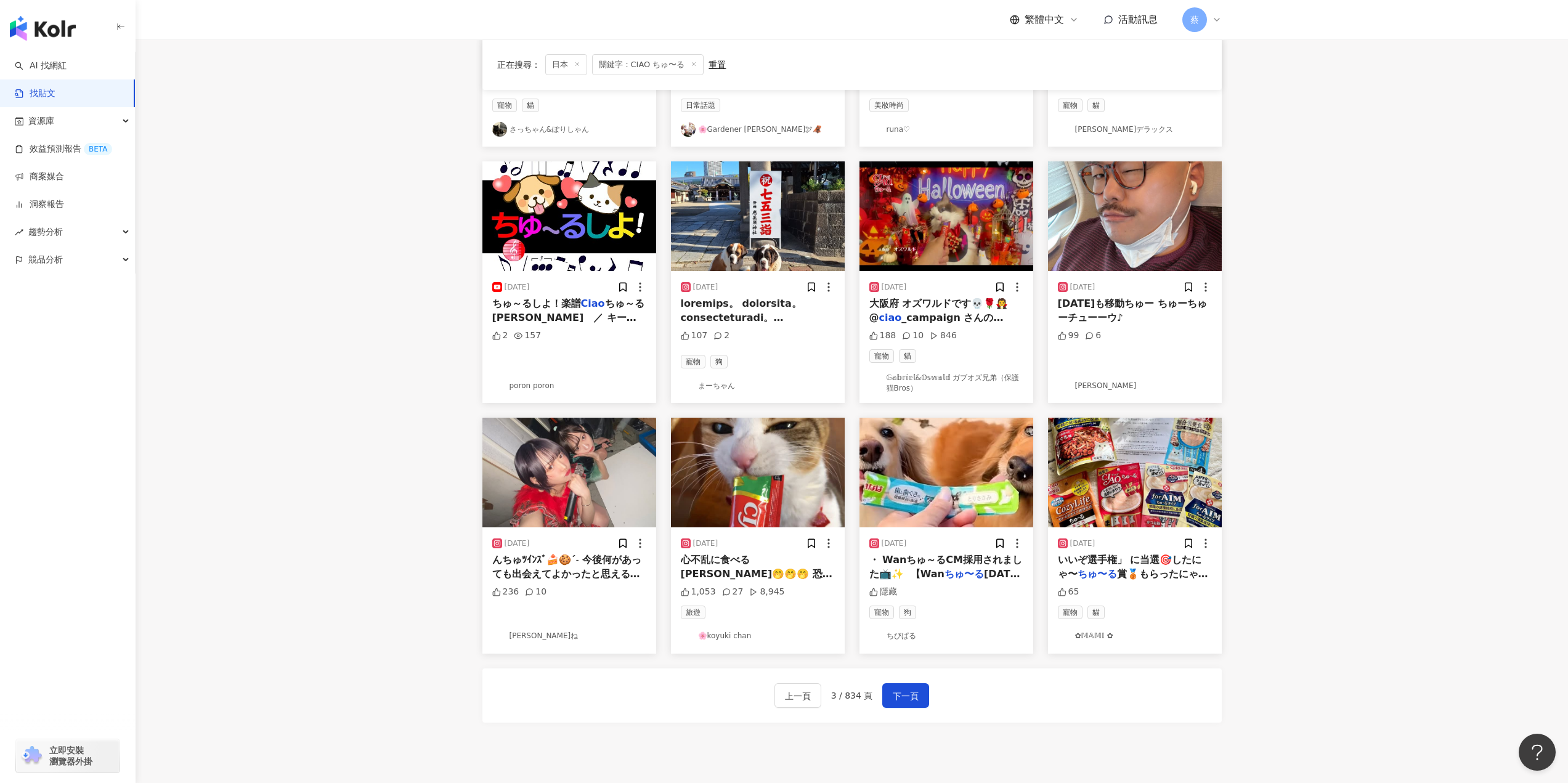
scroll to position [308, 0]
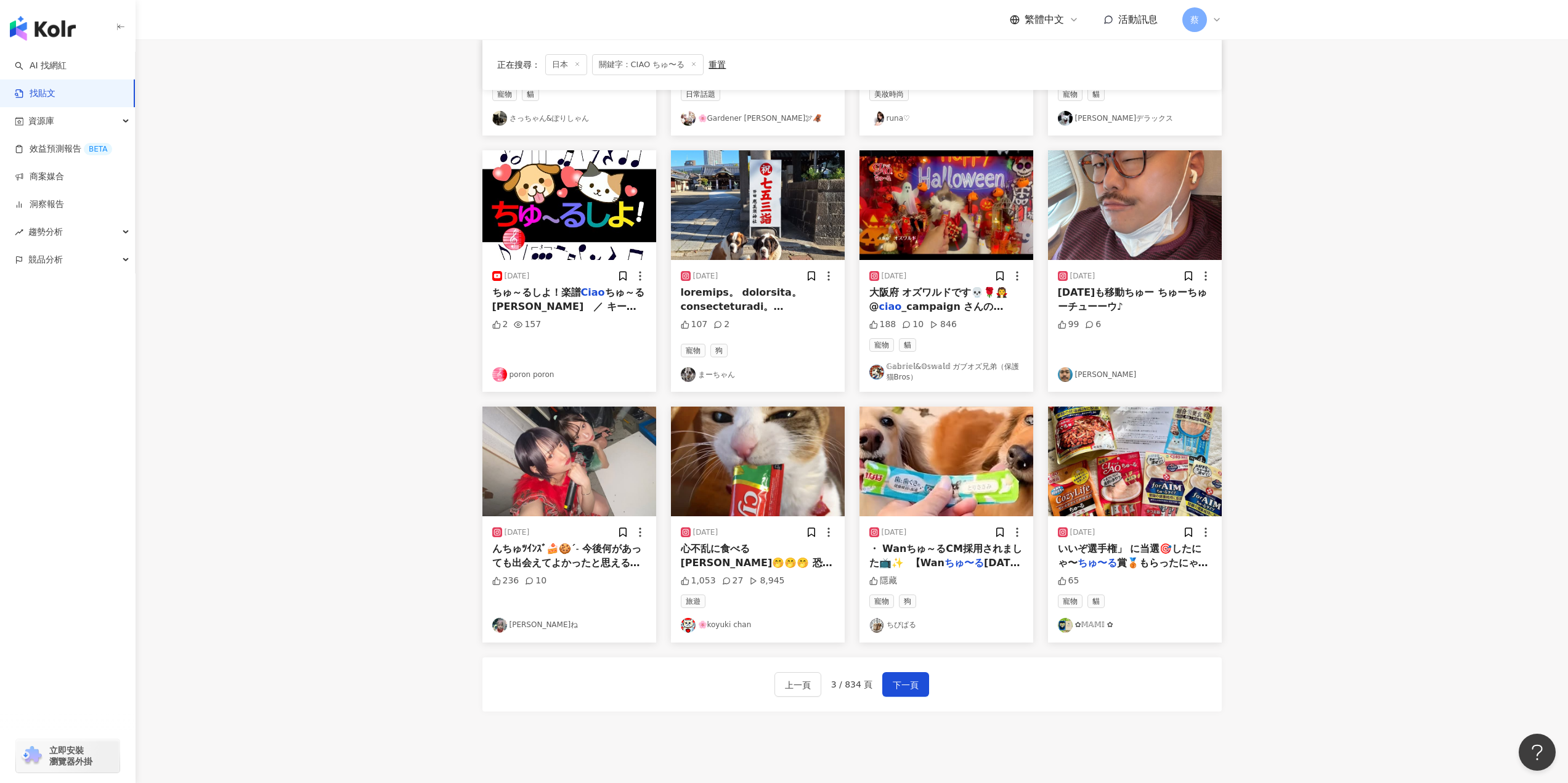
click at [1096, 550] on span "いいぞ選手権」 に当選🎯したにゃ〜" at bounding box center [1129, 555] width 144 height 25
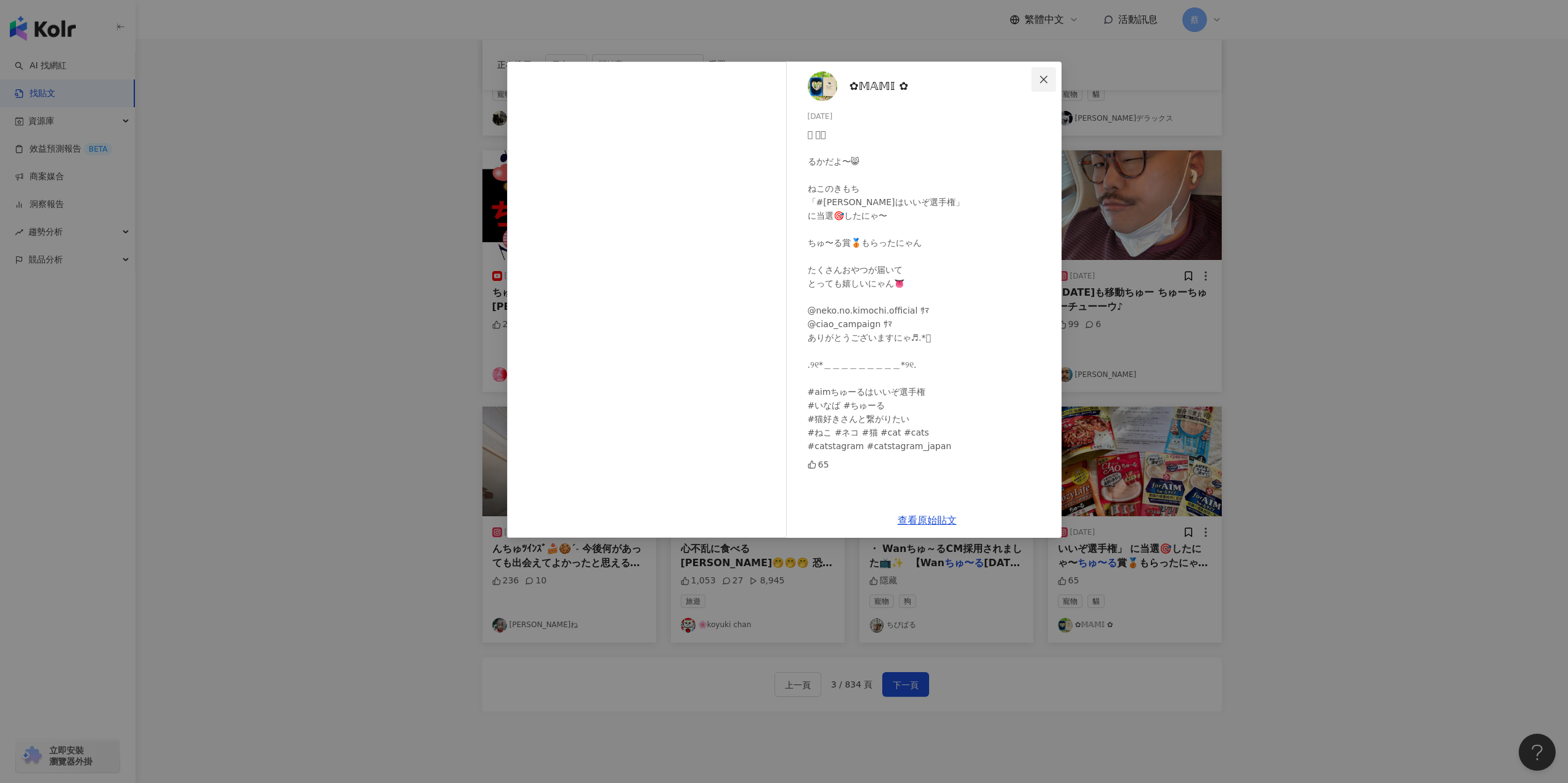
click at [1039, 72] on button "Close" at bounding box center [1043, 79] width 25 height 25
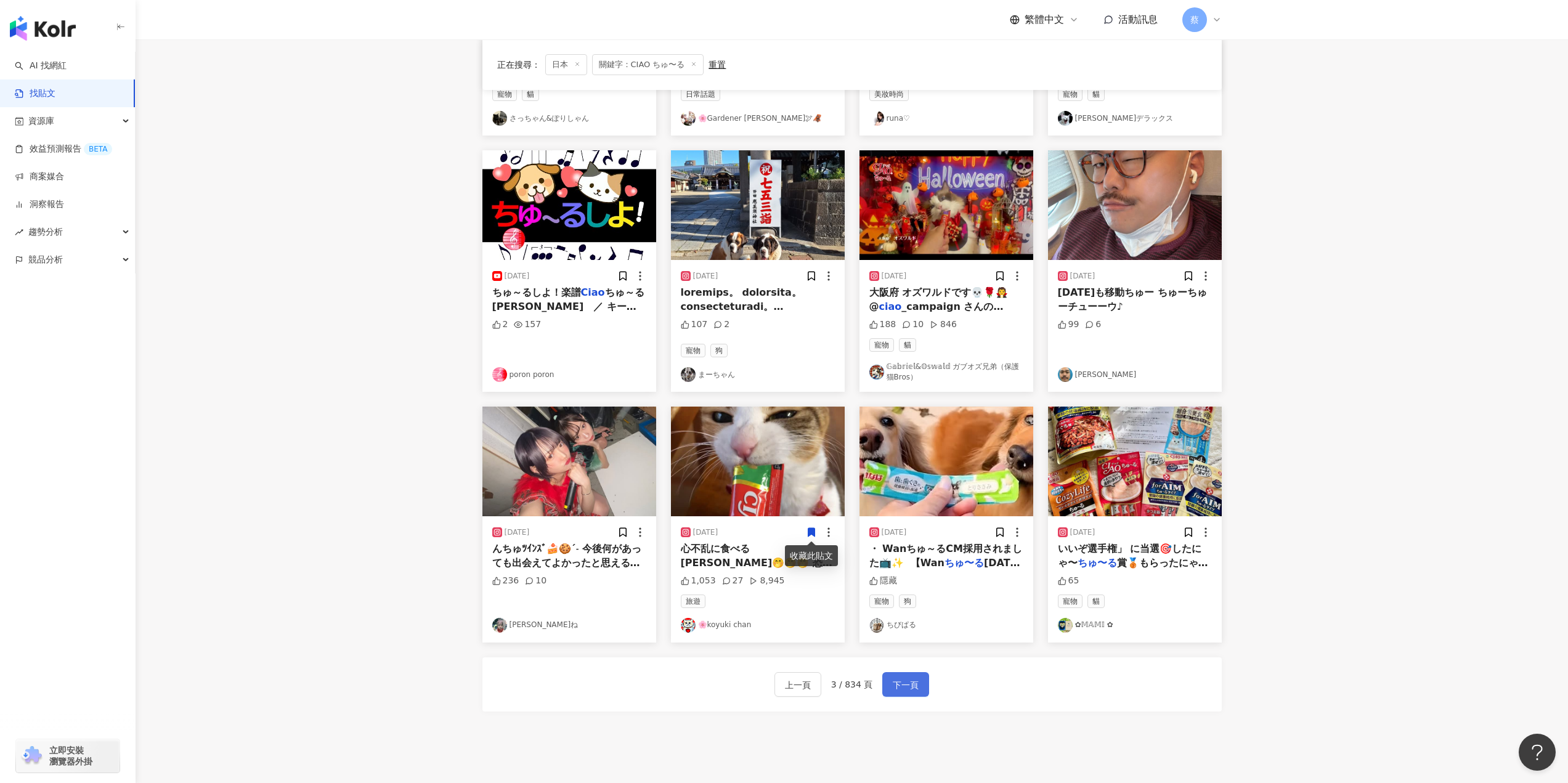
click at [898, 693] on button "下一頁" at bounding box center [905, 684] width 47 height 25
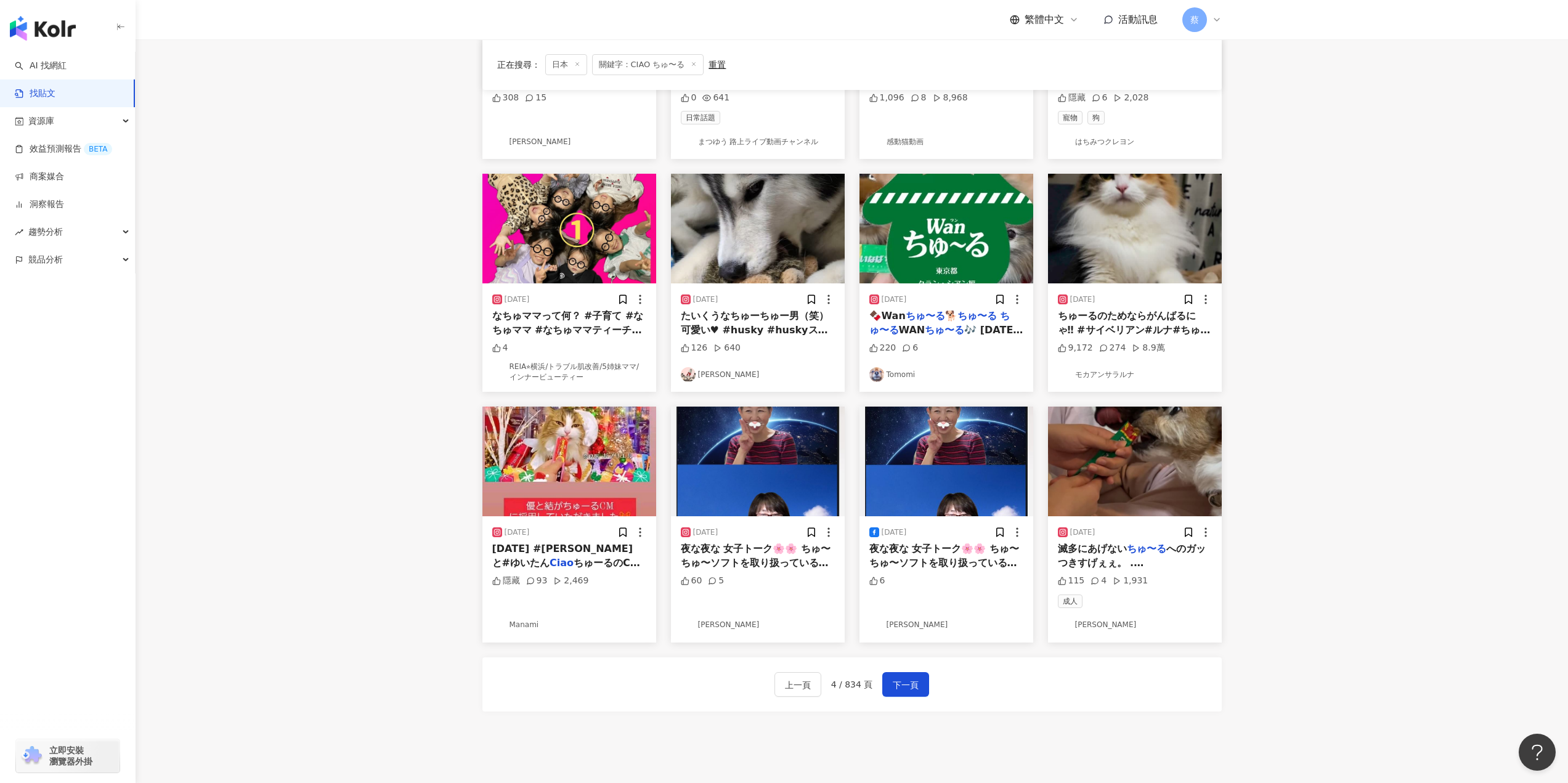
scroll to position [0, 0]
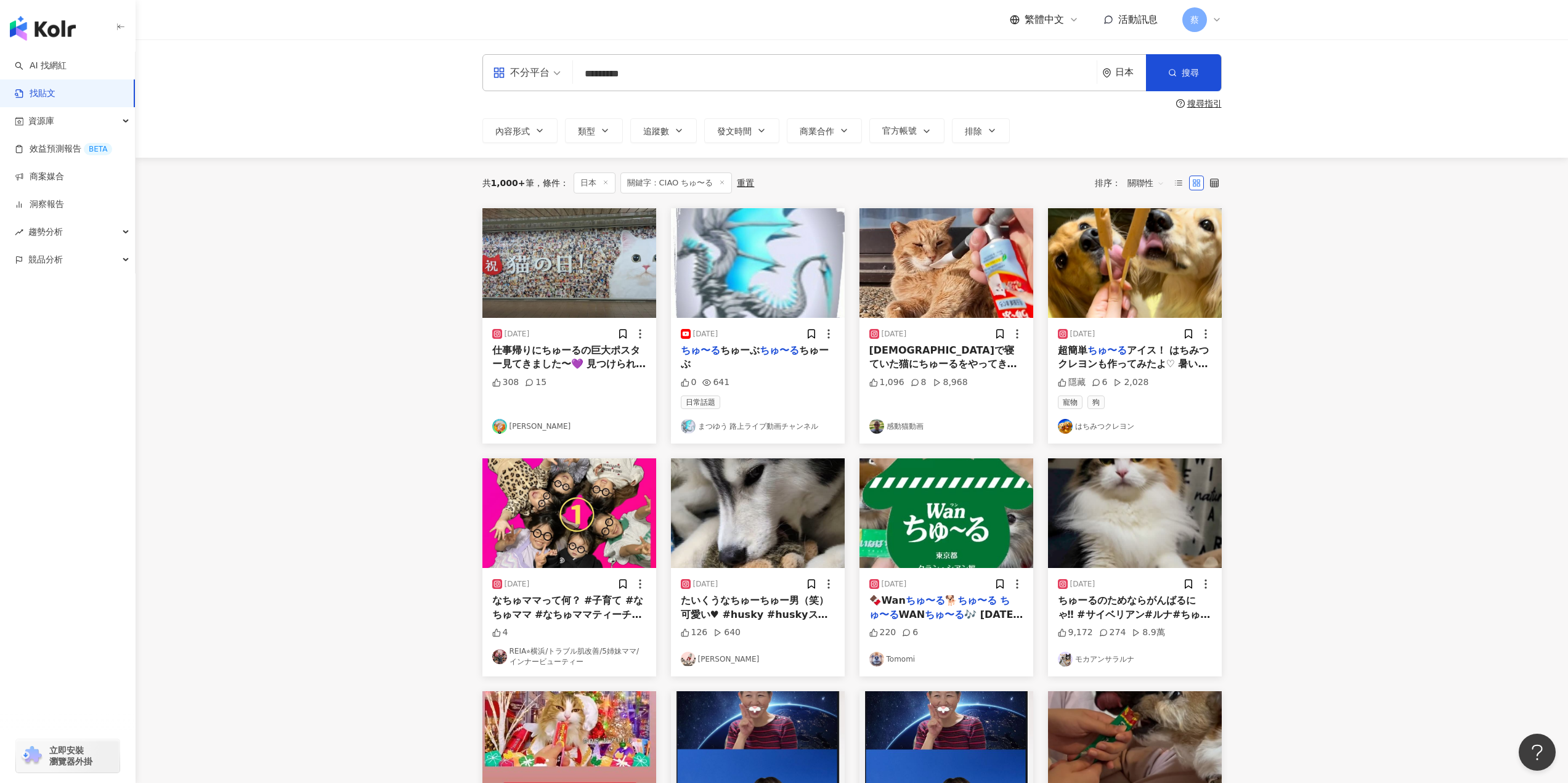
drag, startPoint x: 657, startPoint y: 77, endPoint x: 477, endPoint y: 77, distance: 180.0
click at [477, 77] on div "不分平台 ********* 日本 搜尋 searchOperator 插入語法 完全符合 "" 聯集 OR 交集 AND 排除 - 群組 {} 搜尋指引 內…" at bounding box center [852, 98] width 788 height 88
drag, startPoint x: 639, startPoint y: 74, endPoint x: 350, endPoint y: 72, distance: 289.0
click at [351, 72] on div "不分平台 養貓日常 **** 日本 搜尋 searchOperator 插入語法 完全符合 "" 聯集 OR 交集 AND 排除 - 群組 {} 搜尋指引 內…" at bounding box center [851, 99] width 1432 height 119
click at [740, 80] on input "****" at bounding box center [835, 73] width 514 height 26
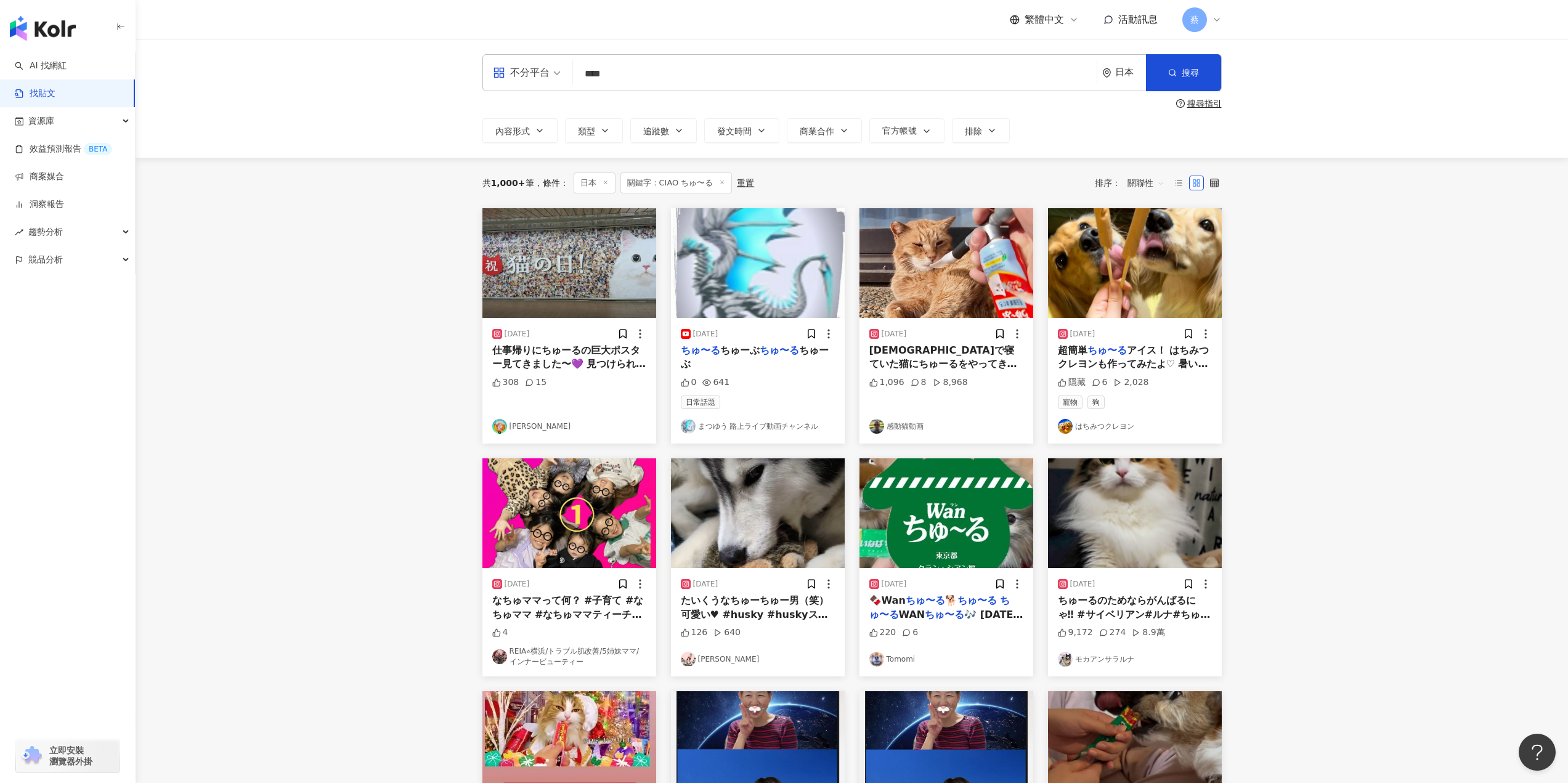
drag, startPoint x: 740, startPoint y: 80, endPoint x: 374, endPoint y: 83, distance: 366.0
click at [374, 83] on div "不分平台 養貓日常 **** 日本 搜尋 searchOperator 插入語法 完全符合 "" 聯集 OR 交集 AND 排除 - 群組 {} 搜尋指引 內…" at bounding box center [851, 99] width 1432 height 119
paste input "search"
type input "***"
click at [1171, 74] on icon "button" at bounding box center [1172, 72] width 9 height 9
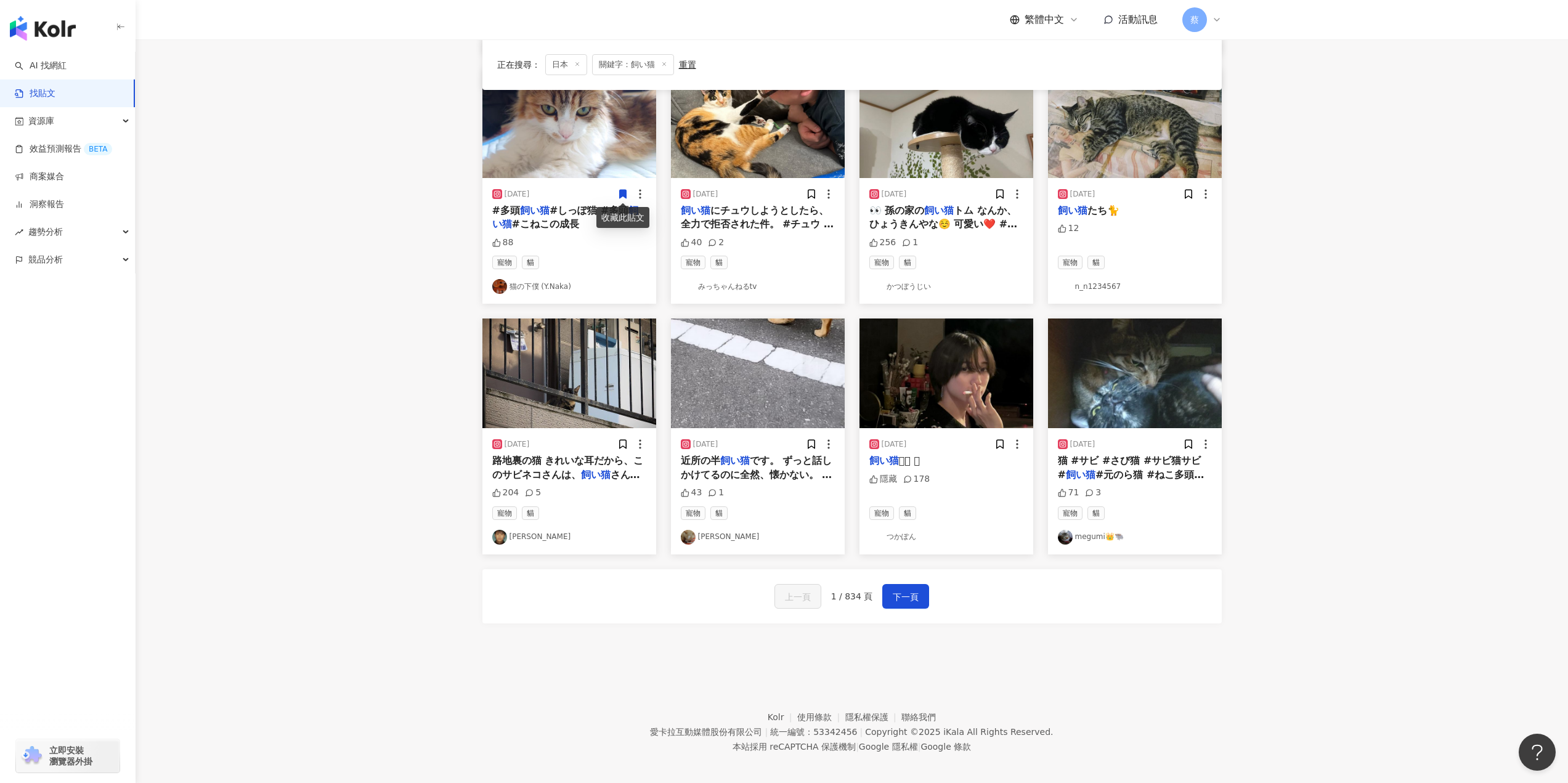
scroll to position [401, 0]
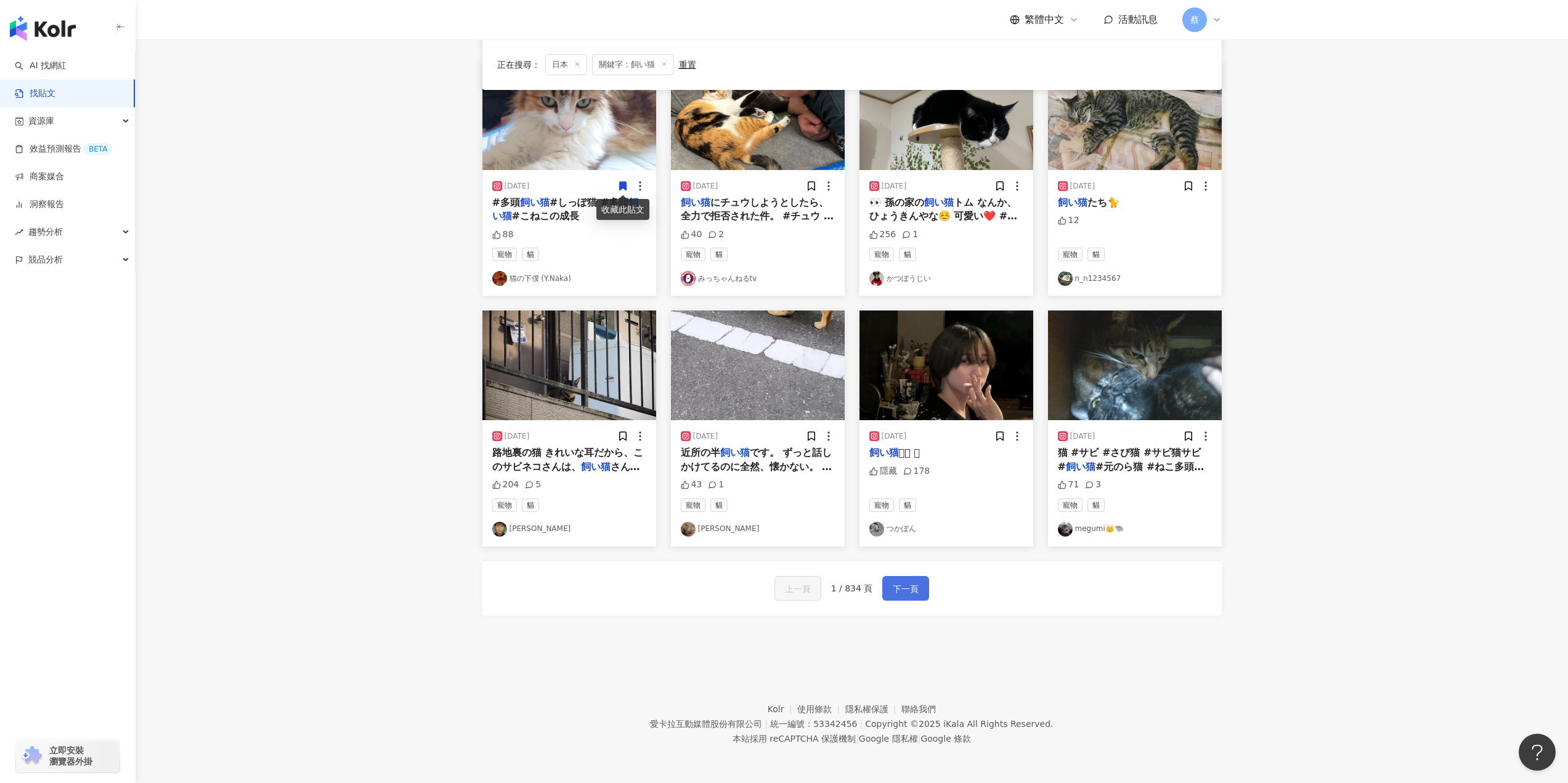
click at [907, 589] on span "下一頁" at bounding box center [905, 589] width 25 height 15
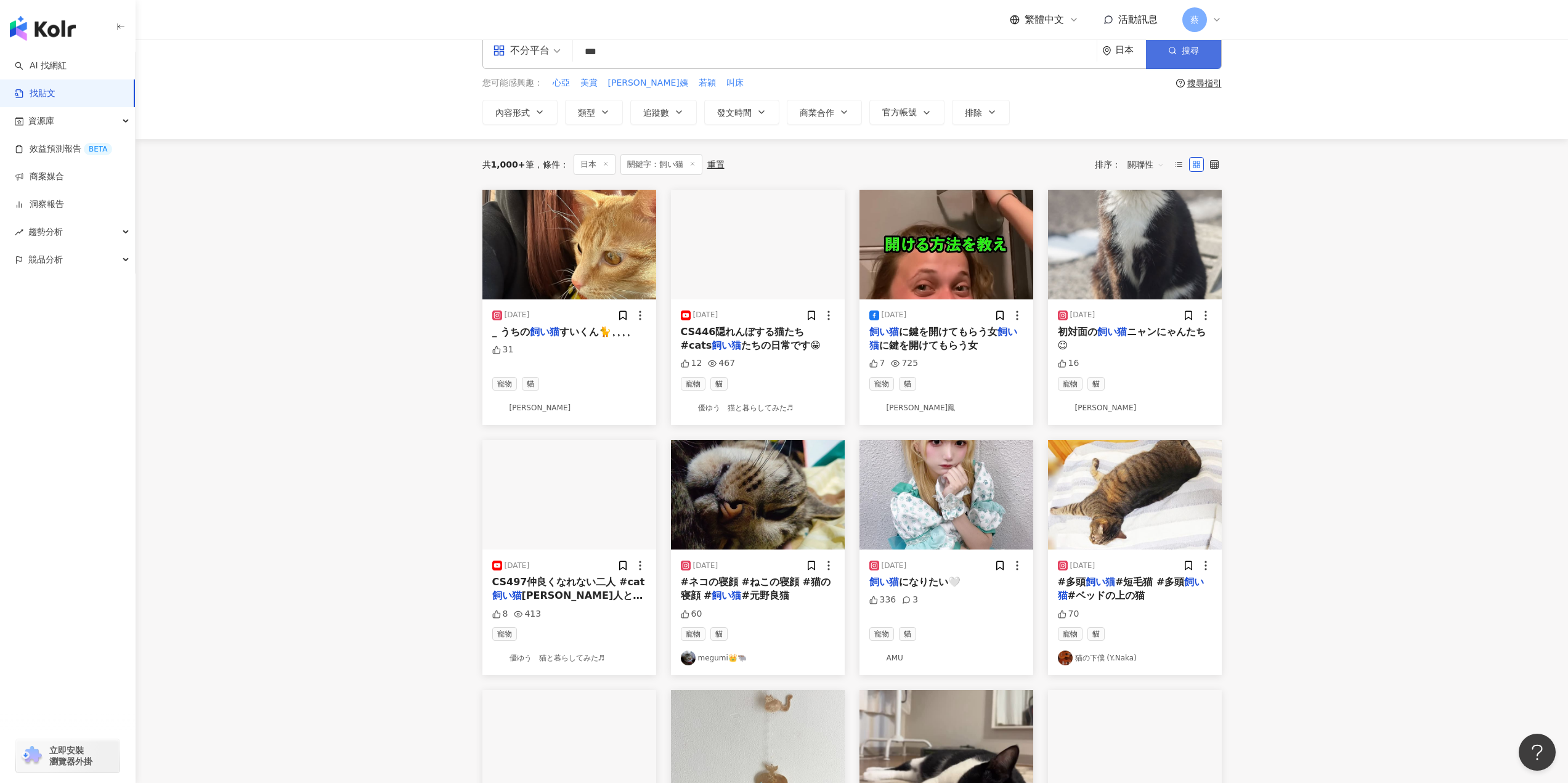
scroll to position [0, 0]
